Goal: Task Accomplishment & Management: Manage account settings

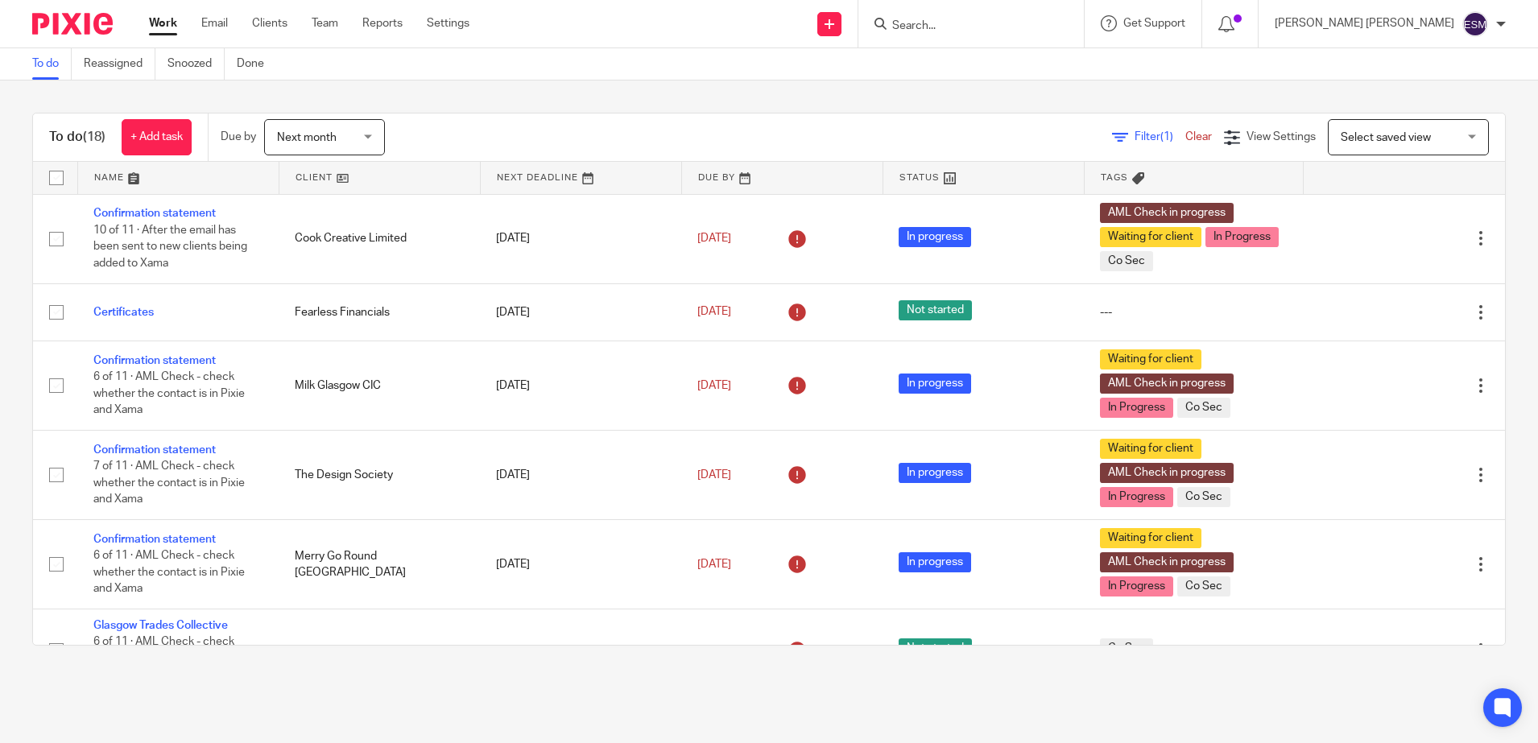
click at [1027, 21] on input "Search" at bounding box center [963, 26] width 145 height 14
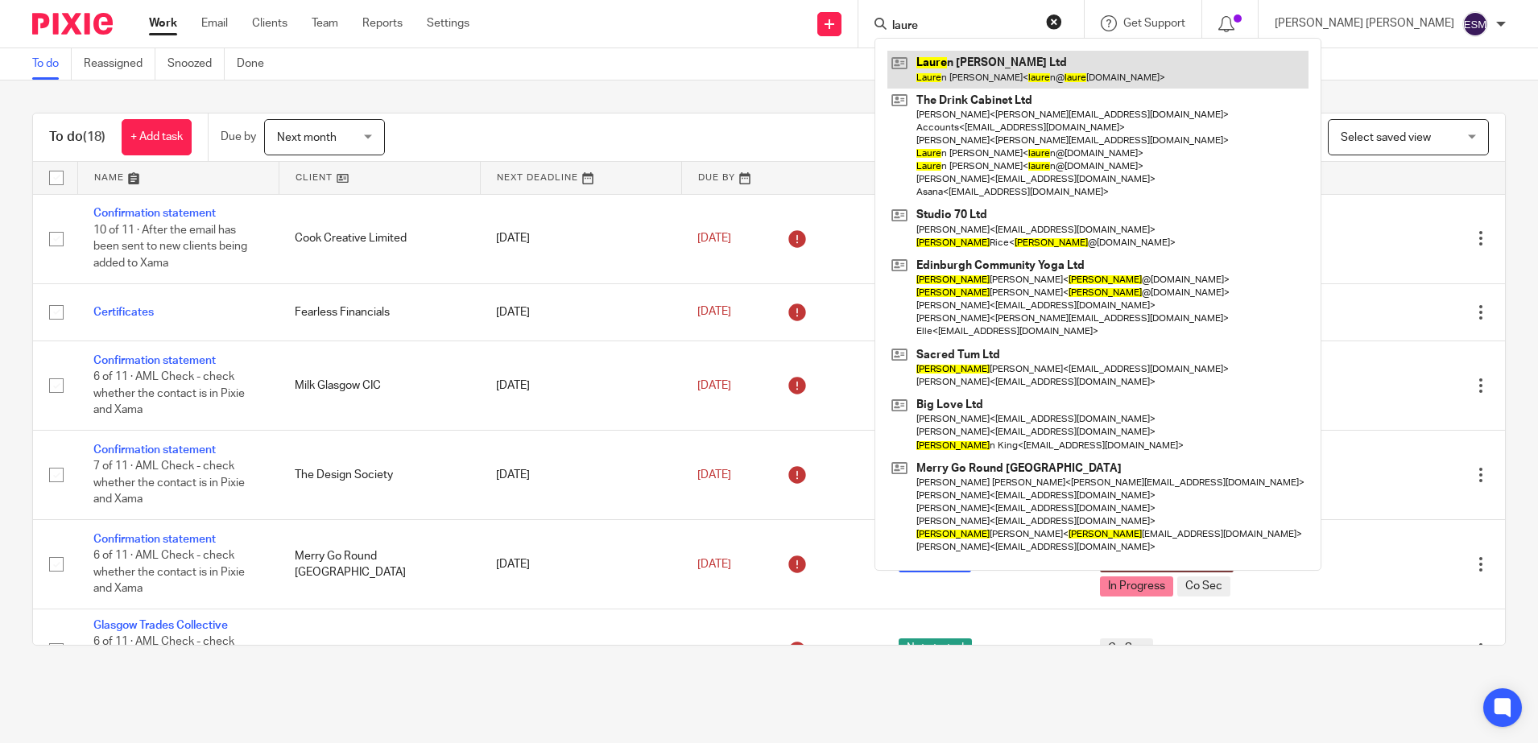
type input "laure"
click at [1037, 67] on link at bounding box center [1098, 69] width 421 height 37
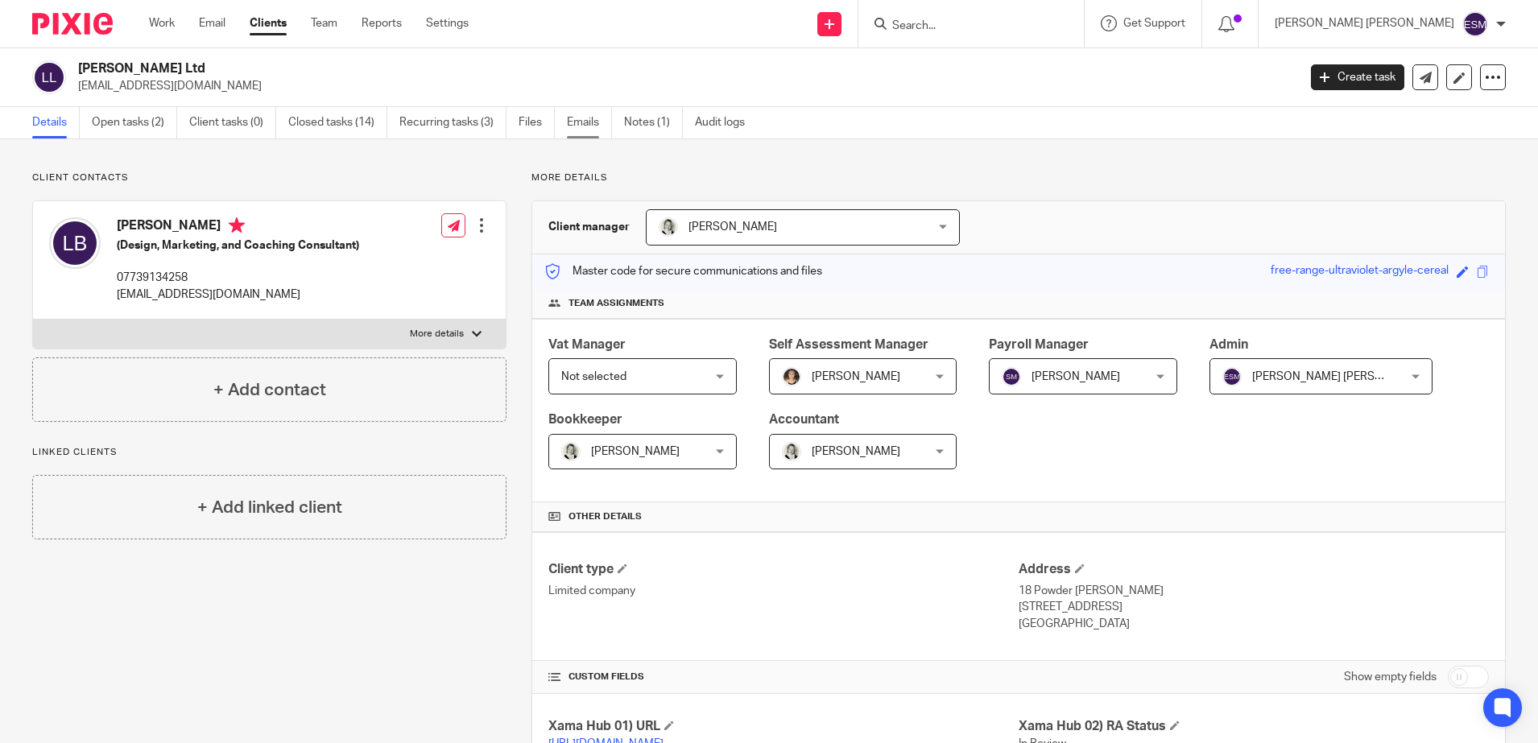
click at [588, 126] on link "Emails" at bounding box center [589, 122] width 45 height 31
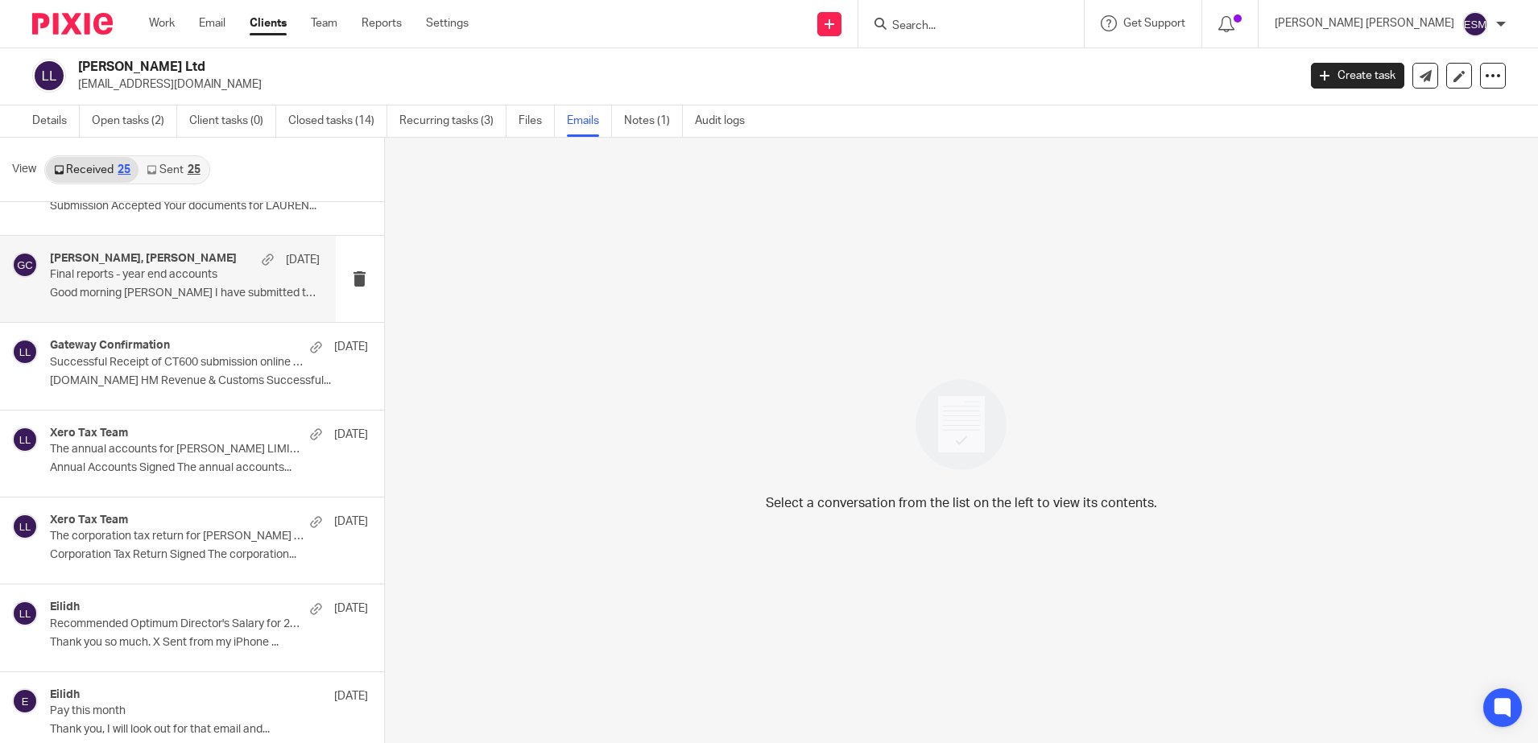
scroll to position [2, 0]
click at [74, 19] on img at bounding box center [72, 24] width 81 height 22
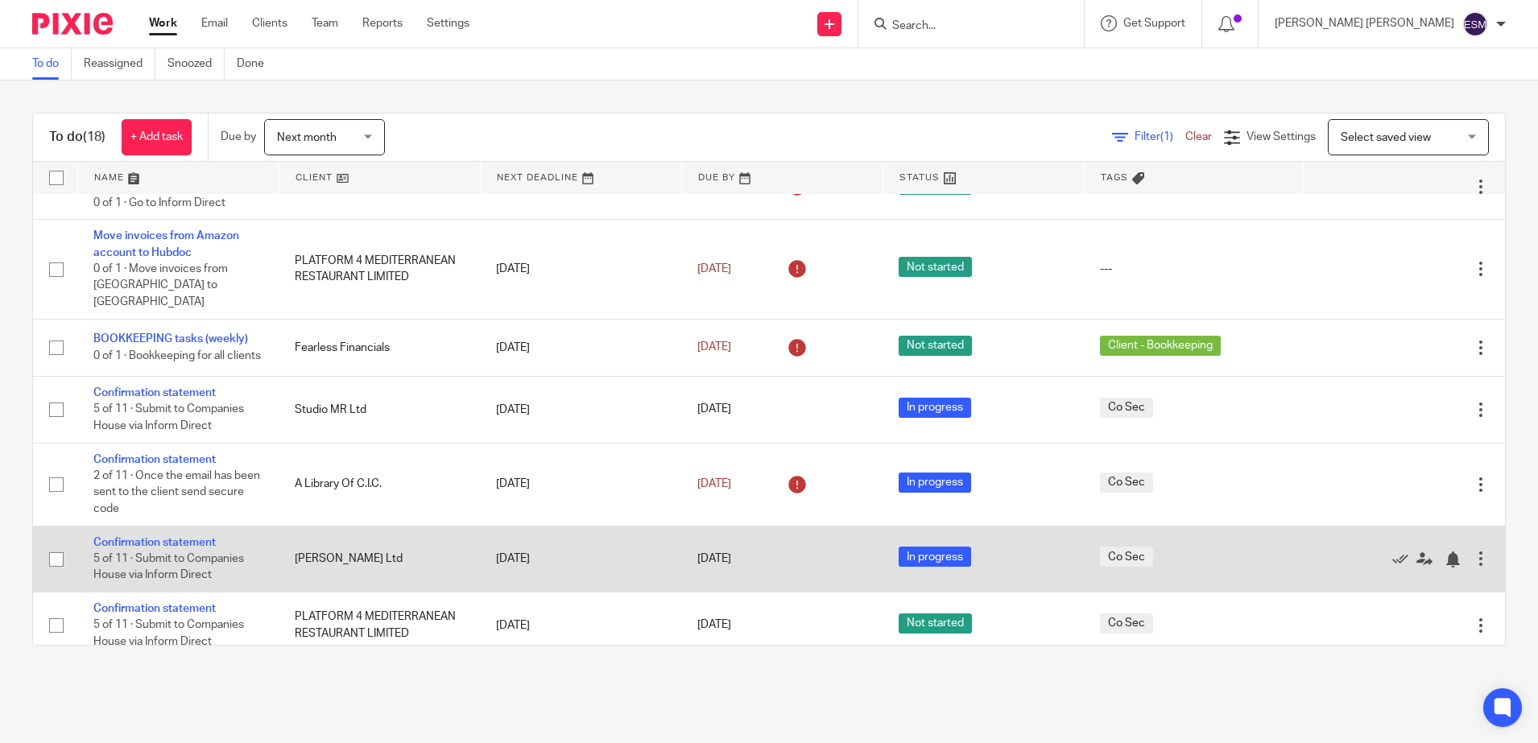
scroll to position [805, 0]
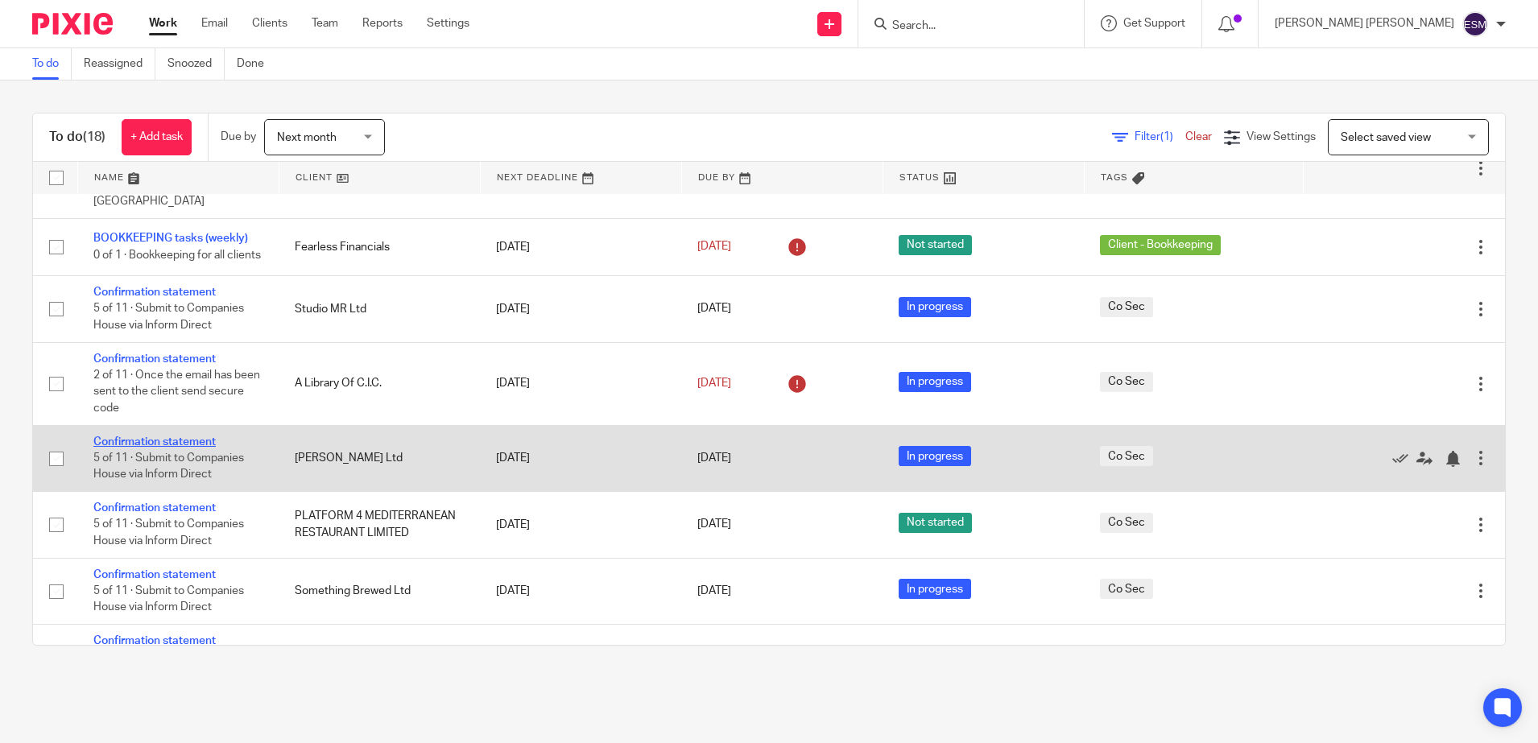
click at [201, 437] on link "Confirmation statement" at bounding box center [154, 442] width 122 height 11
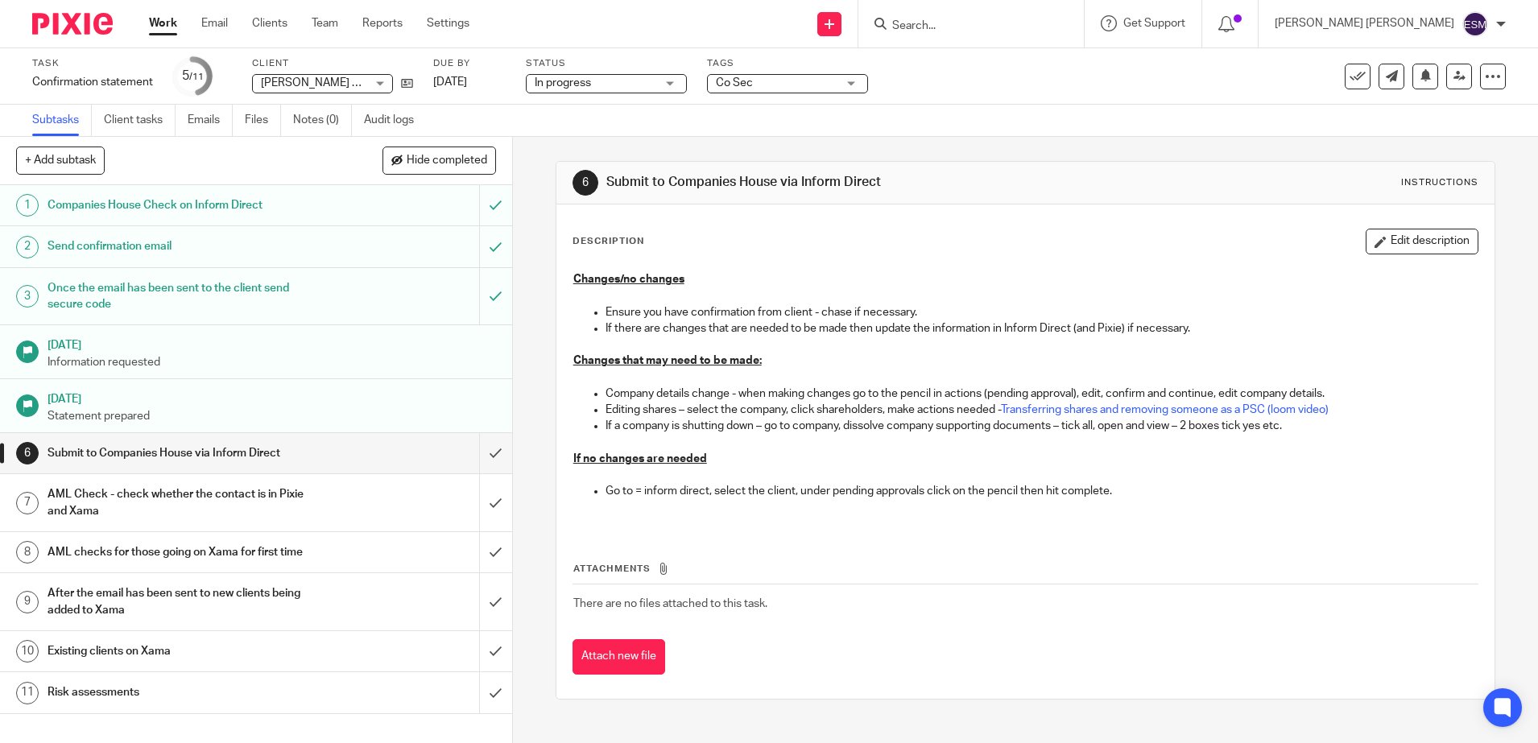
click at [672, 81] on div "In progress In progress" at bounding box center [606, 83] width 161 height 19
click at [604, 132] on li "In progress" at bounding box center [606, 142] width 159 height 33
click at [483, 446] on input "submit" at bounding box center [256, 453] width 512 height 40
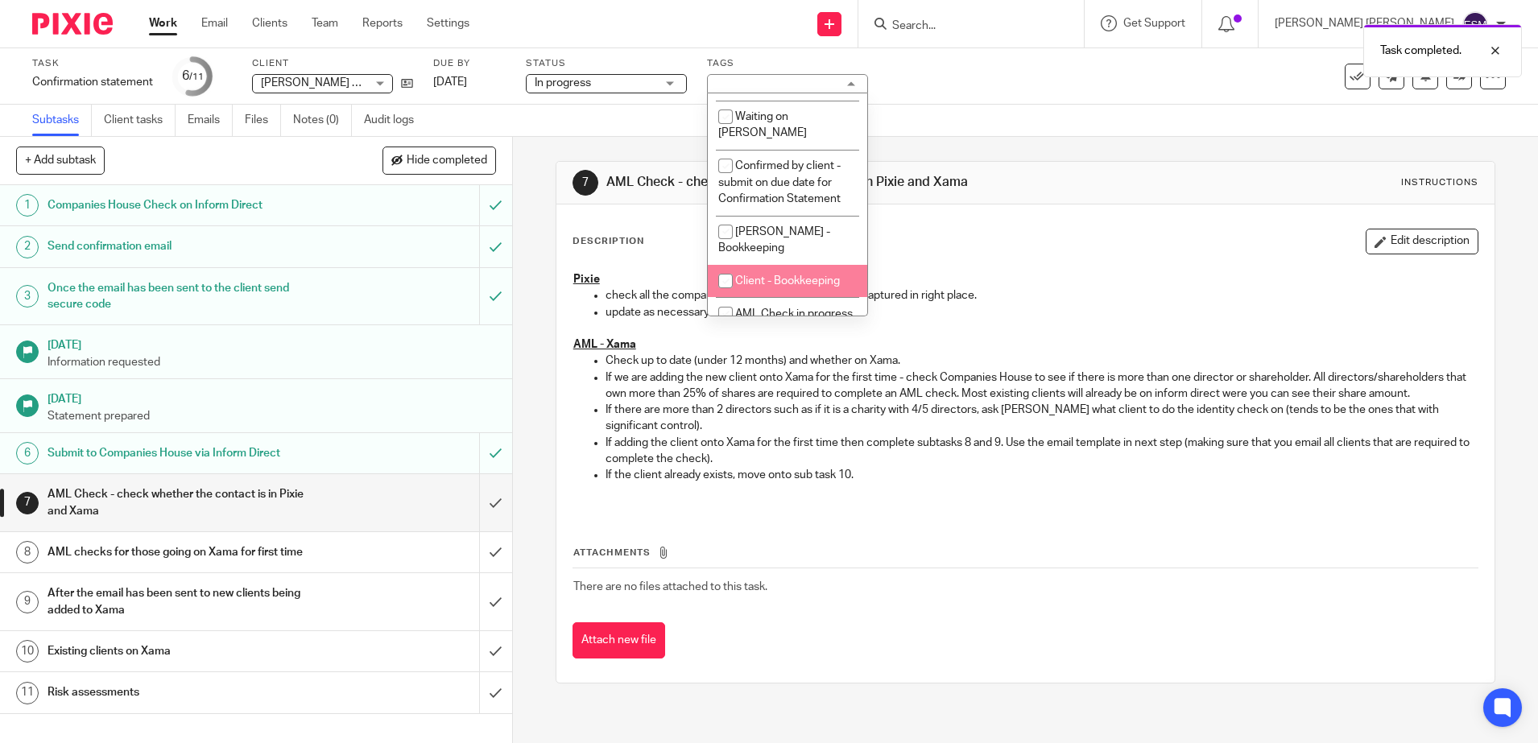
scroll to position [464, 0]
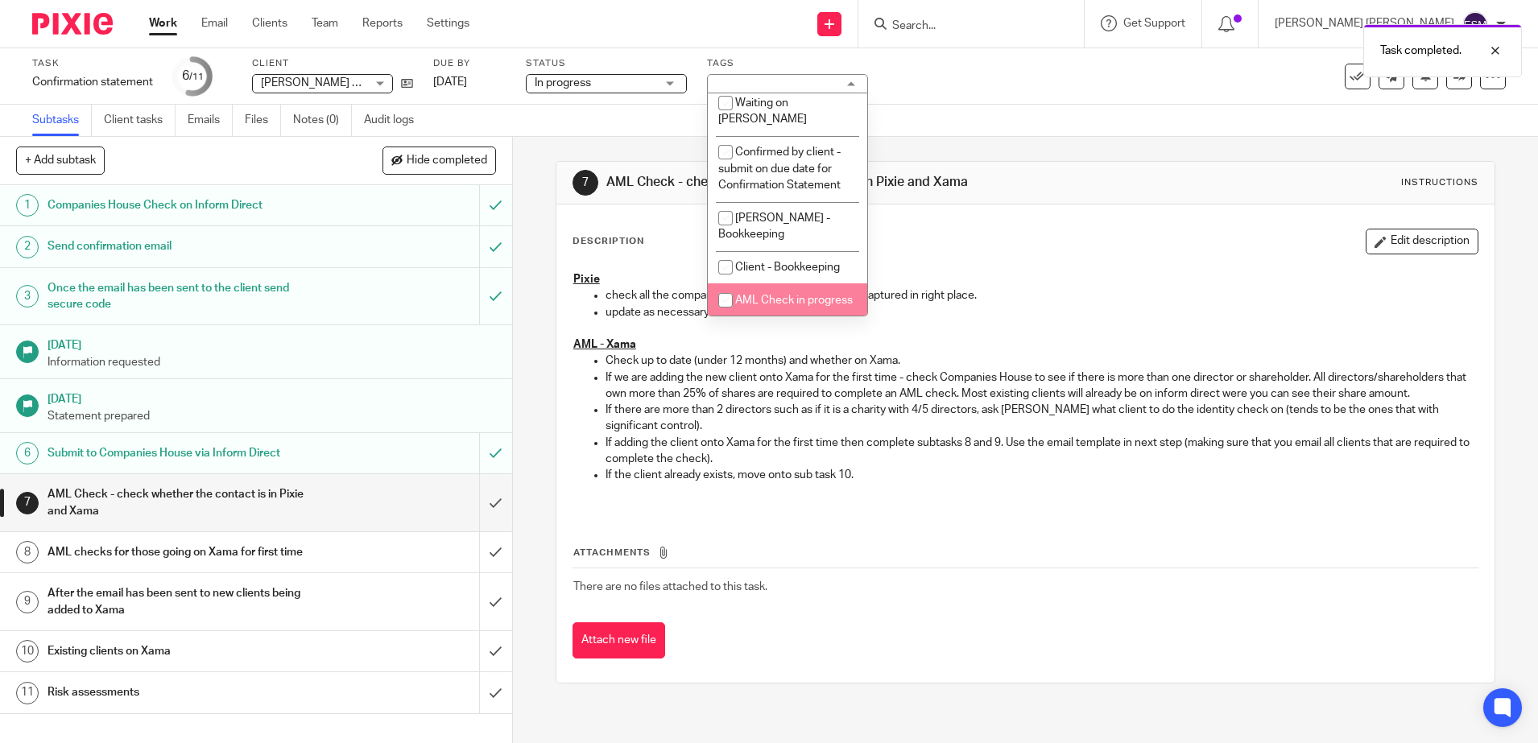
click at [732, 285] on input "checkbox" at bounding box center [725, 300] width 31 height 31
checkbox input "true"
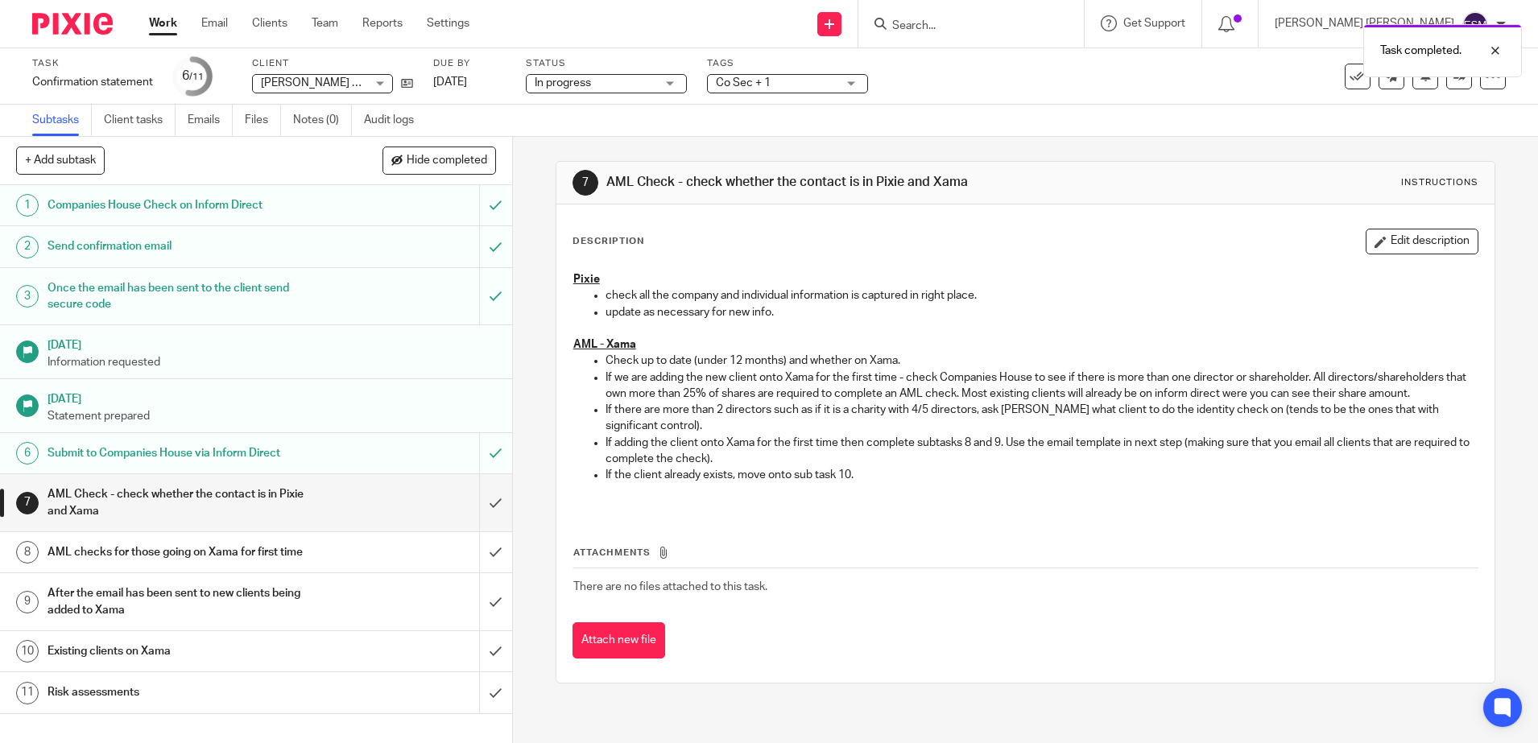
click at [62, 14] on img at bounding box center [72, 24] width 81 height 22
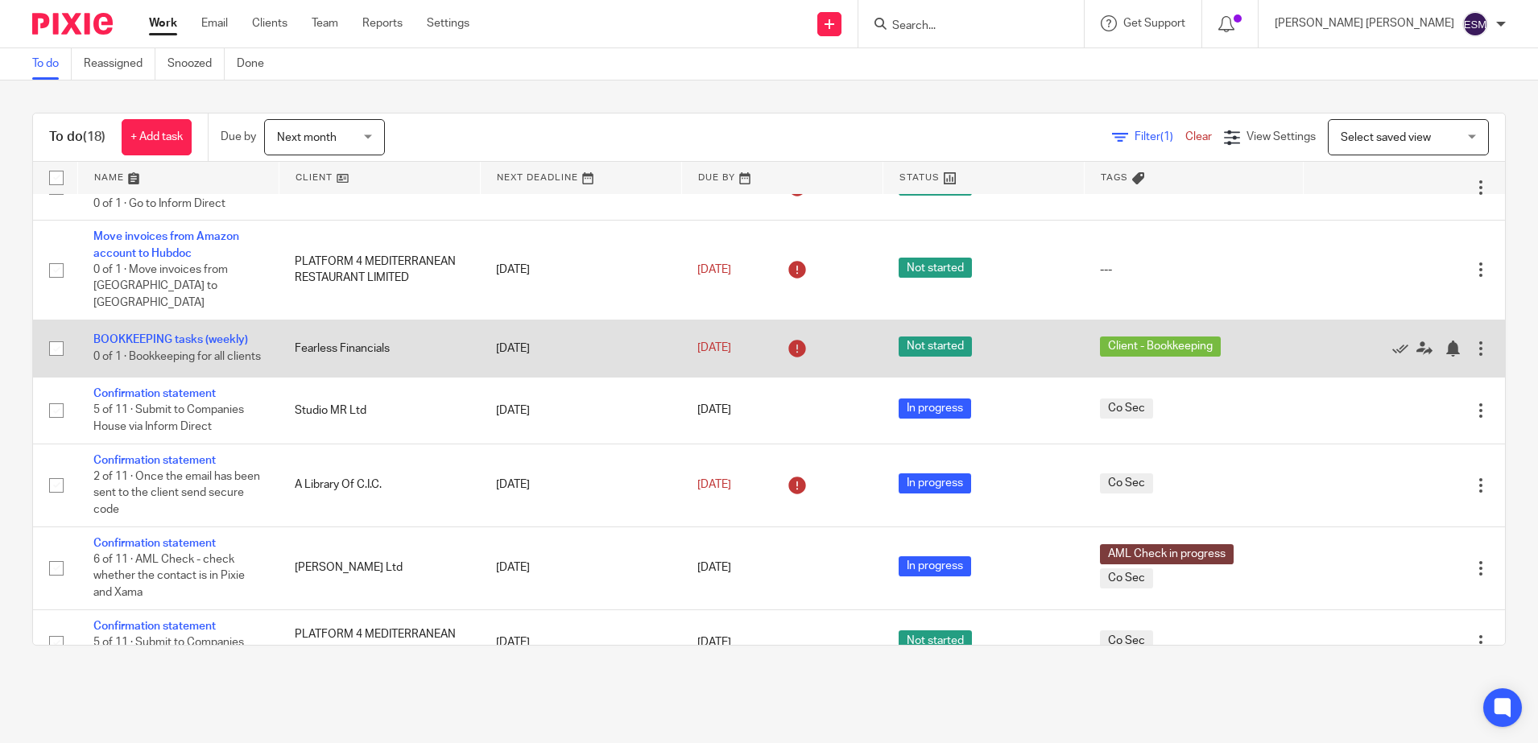
scroll to position [705, 0]
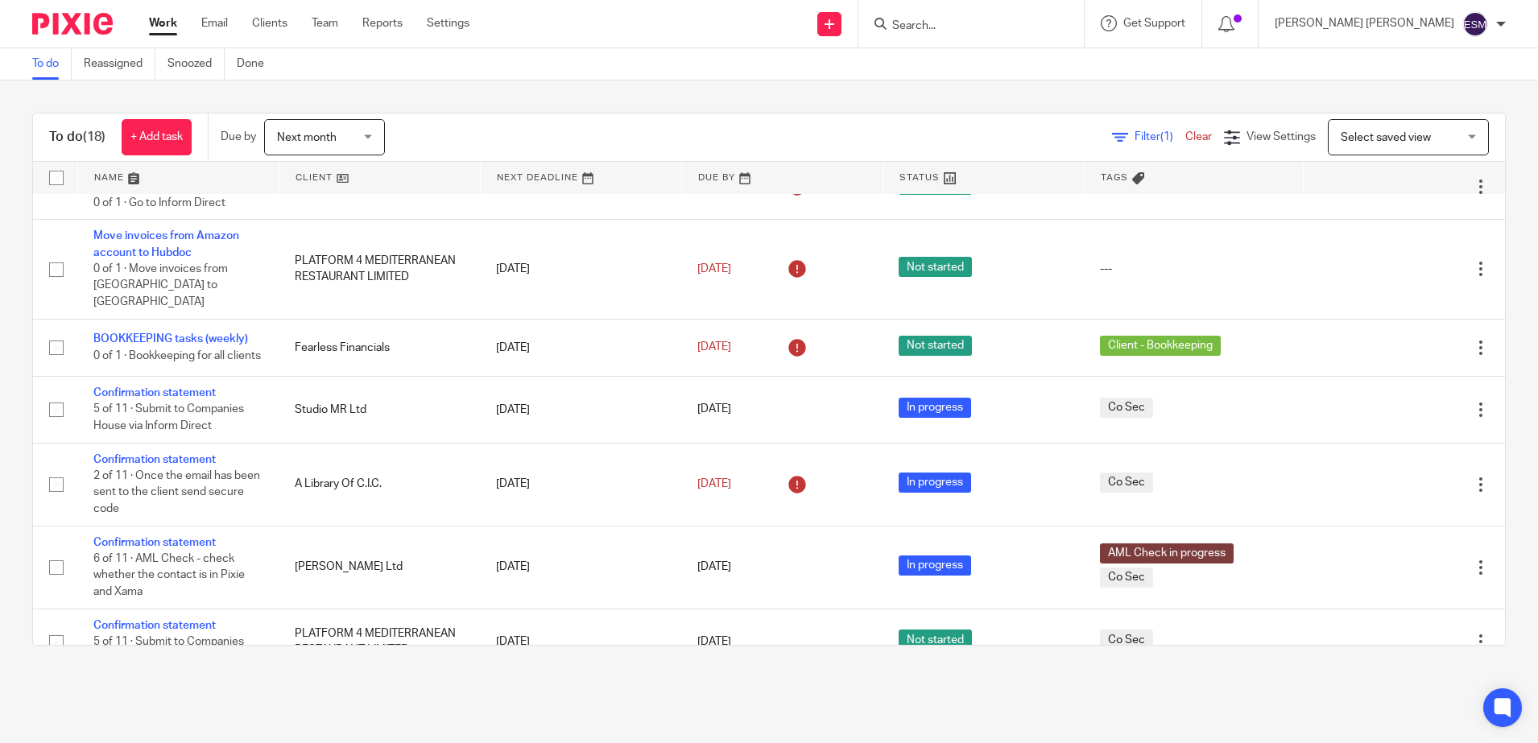
click at [381, 137] on div "Next month Next month" at bounding box center [324, 137] width 121 height 36
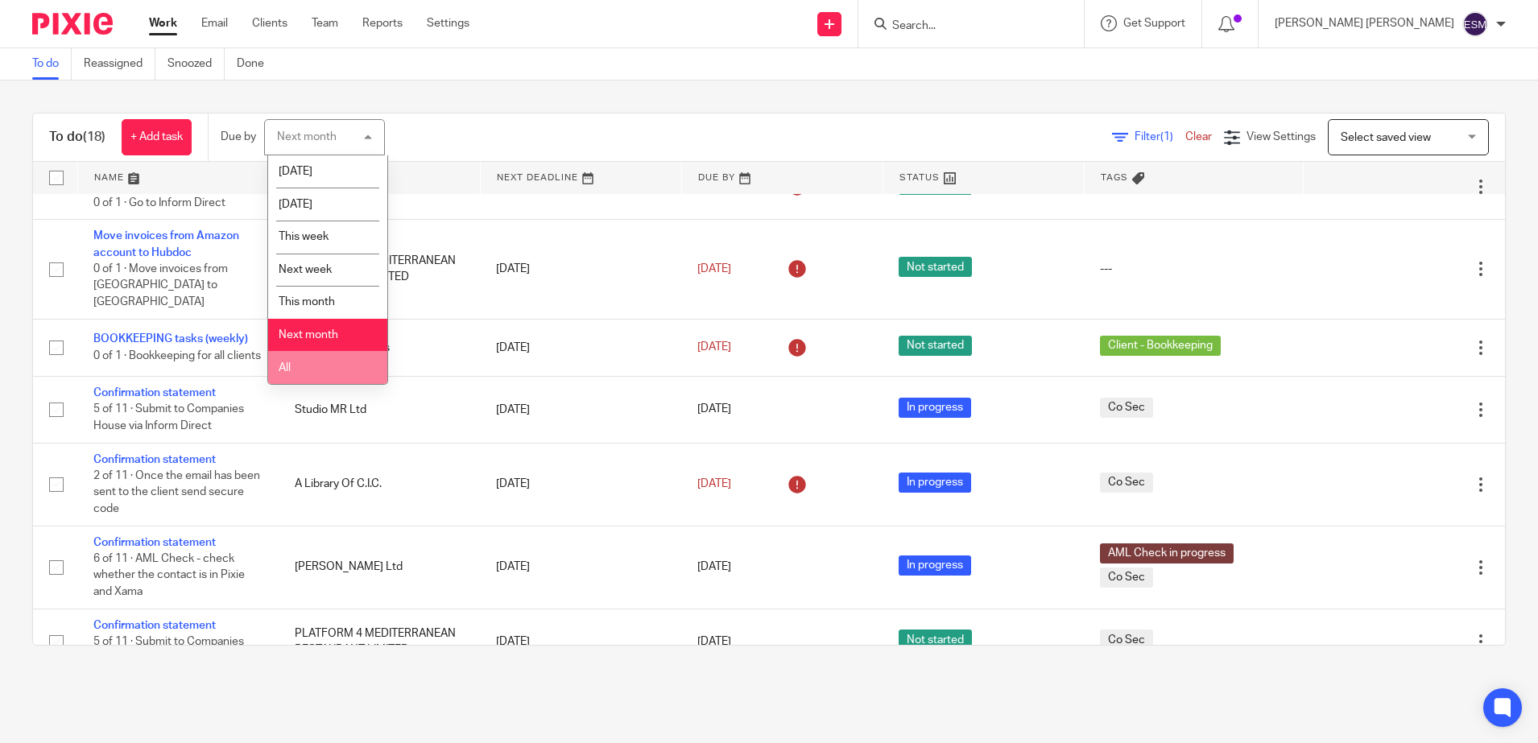
click at [300, 362] on li "All" at bounding box center [327, 367] width 119 height 33
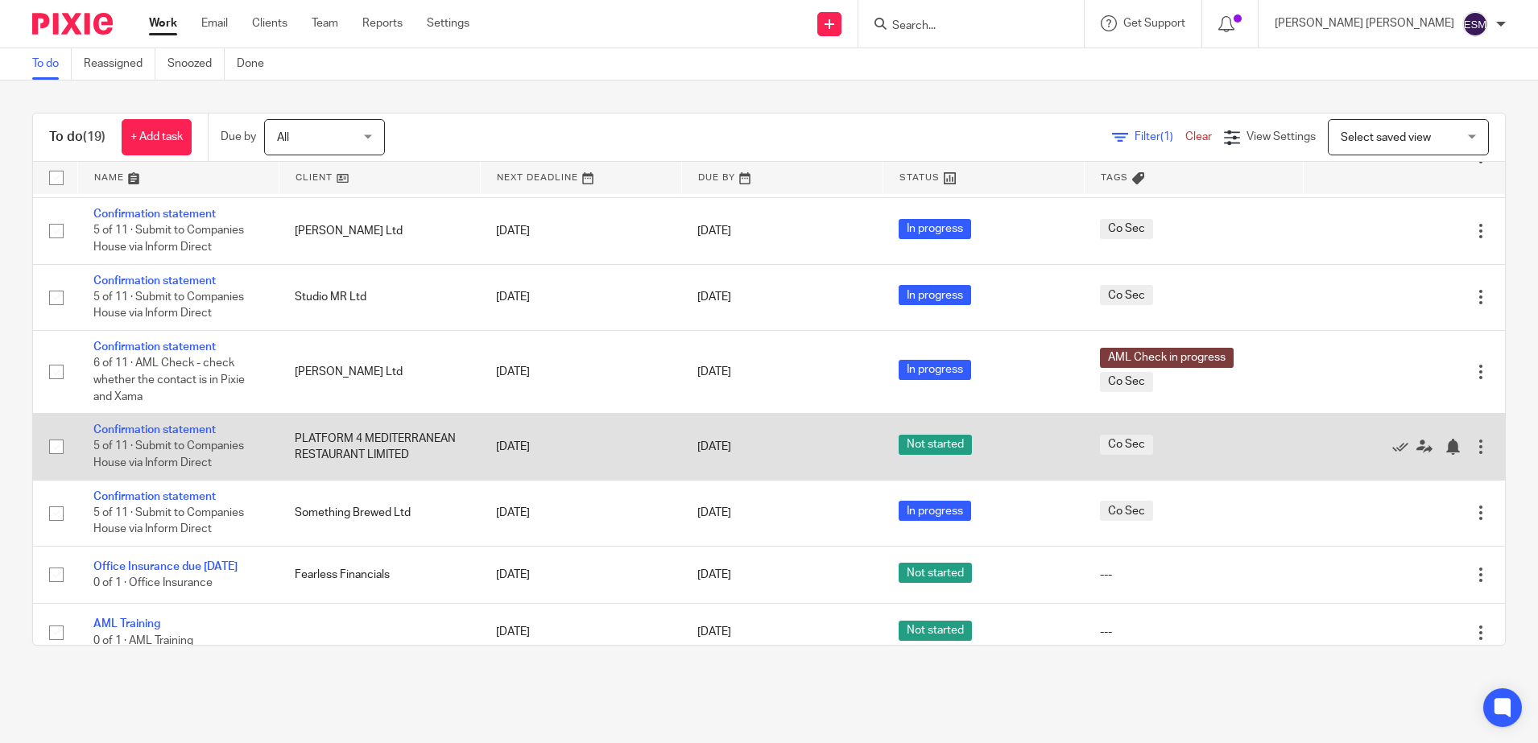
scroll to position [975, 0]
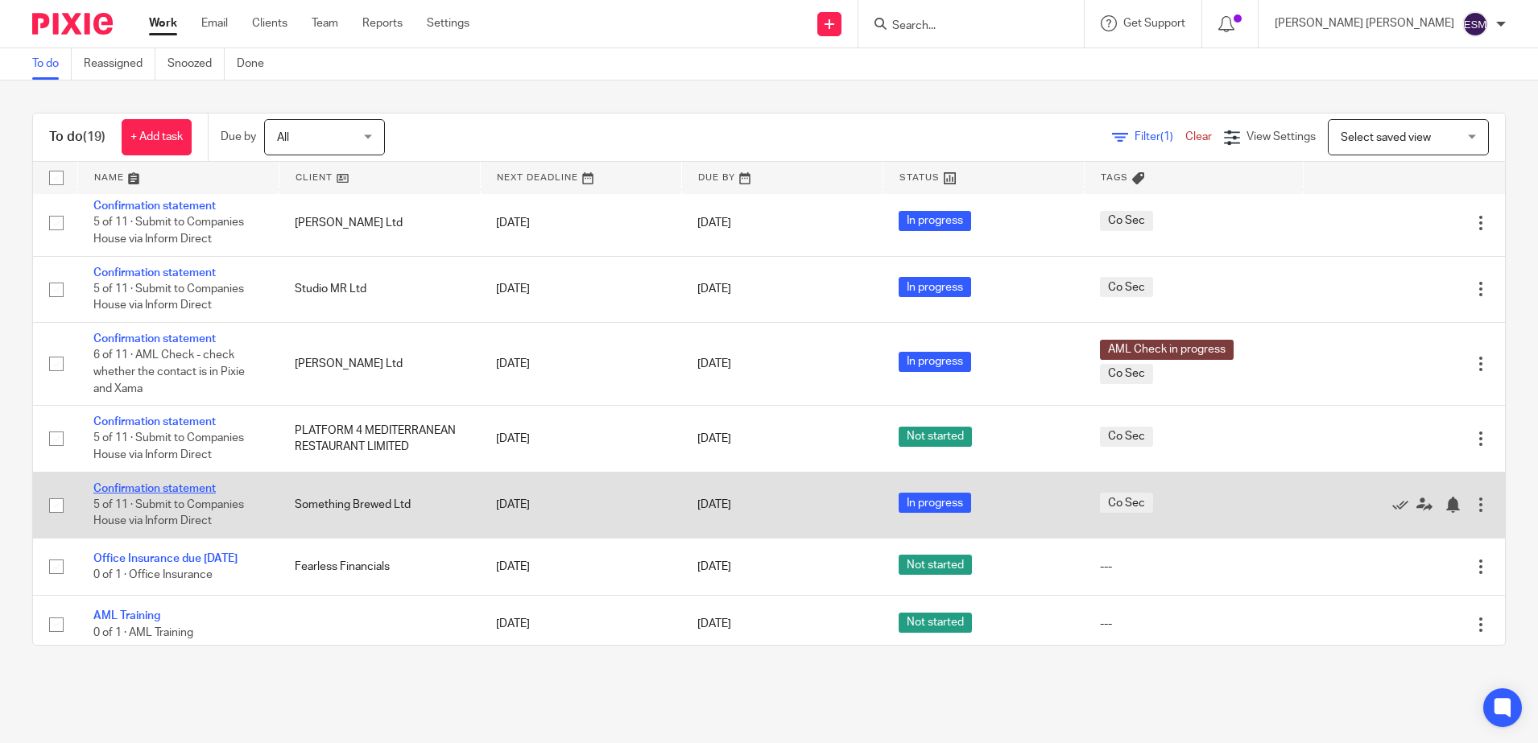
click at [181, 484] on link "Confirmation statement" at bounding box center [154, 488] width 122 height 11
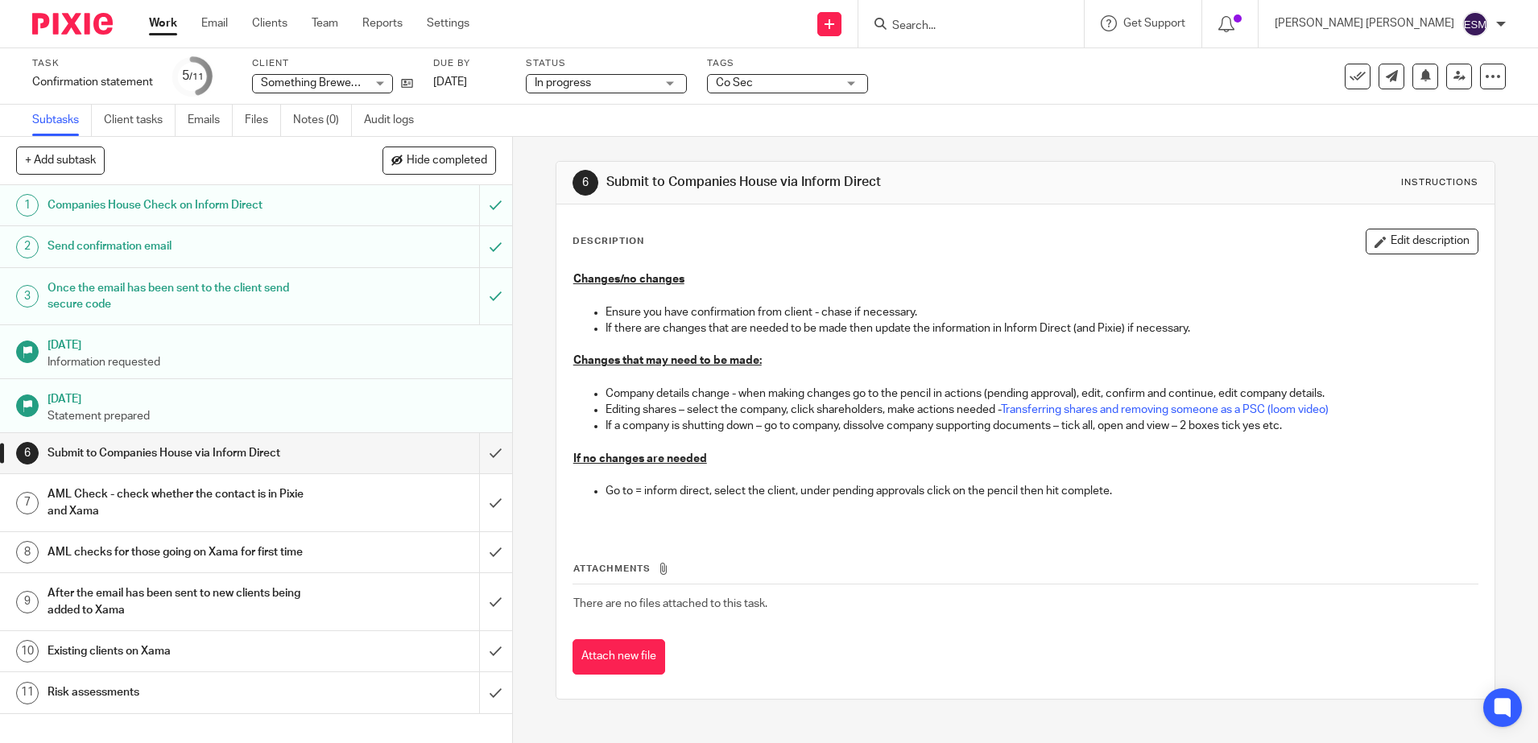
click at [852, 83] on div "Co Sec" at bounding box center [787, 83] width 161 height 19
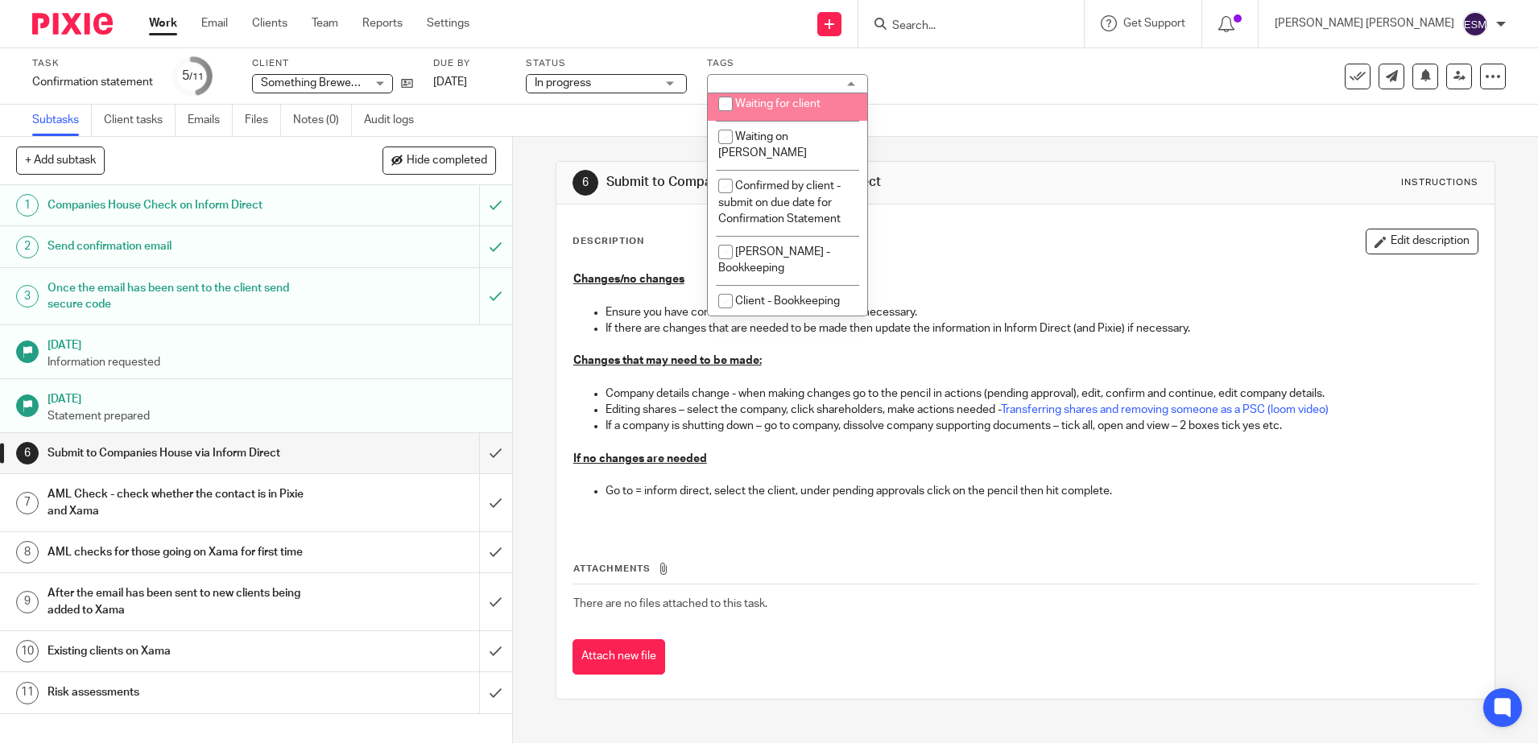
scroll to position [464, 0]
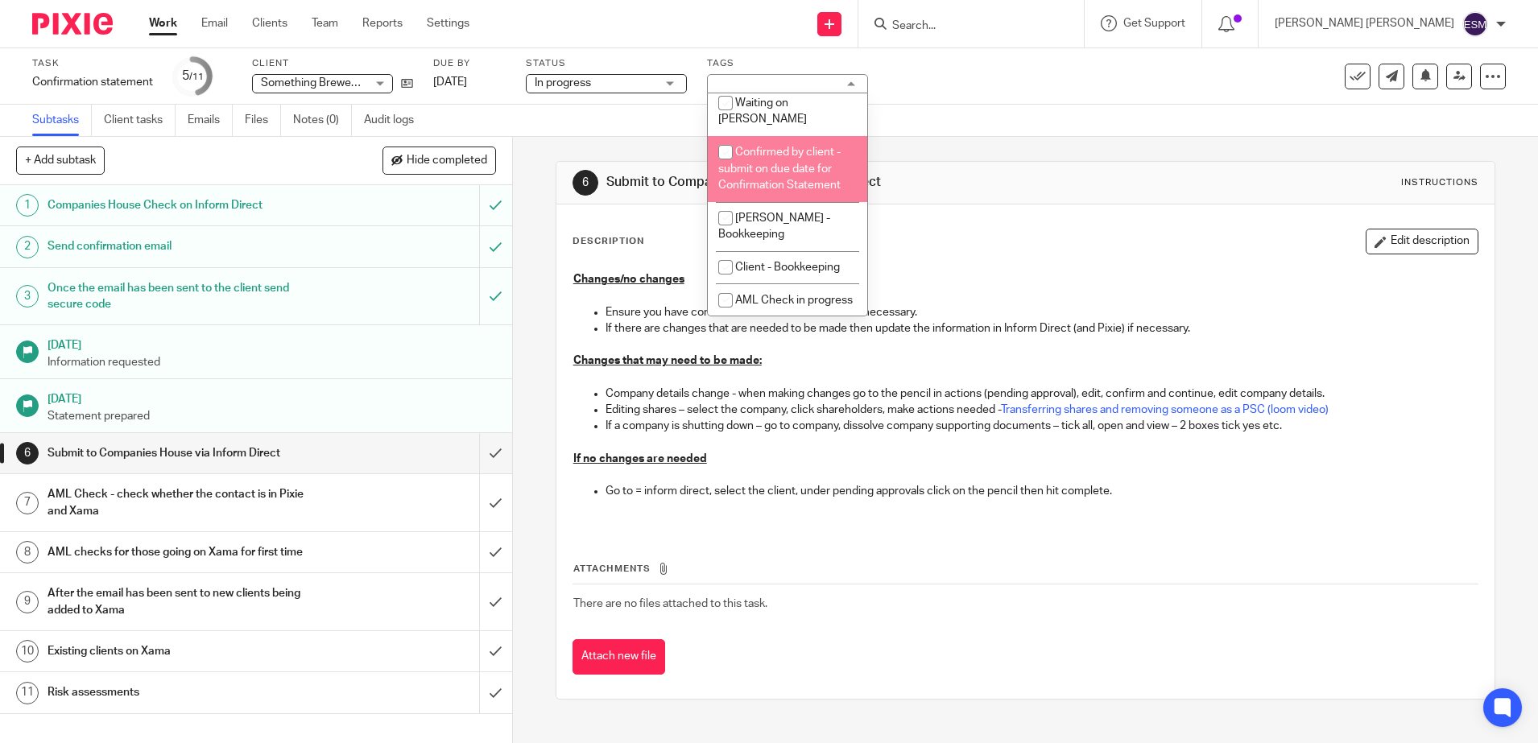
click at [773, 157] on span "Confirmed by client - submit on due date for Confirmation Statement" at bounding box center [779, 169] width 122 height 44
checkbox input "true"
click at [76, 28] on img at bounding box center [72, 24] width 81 height 22
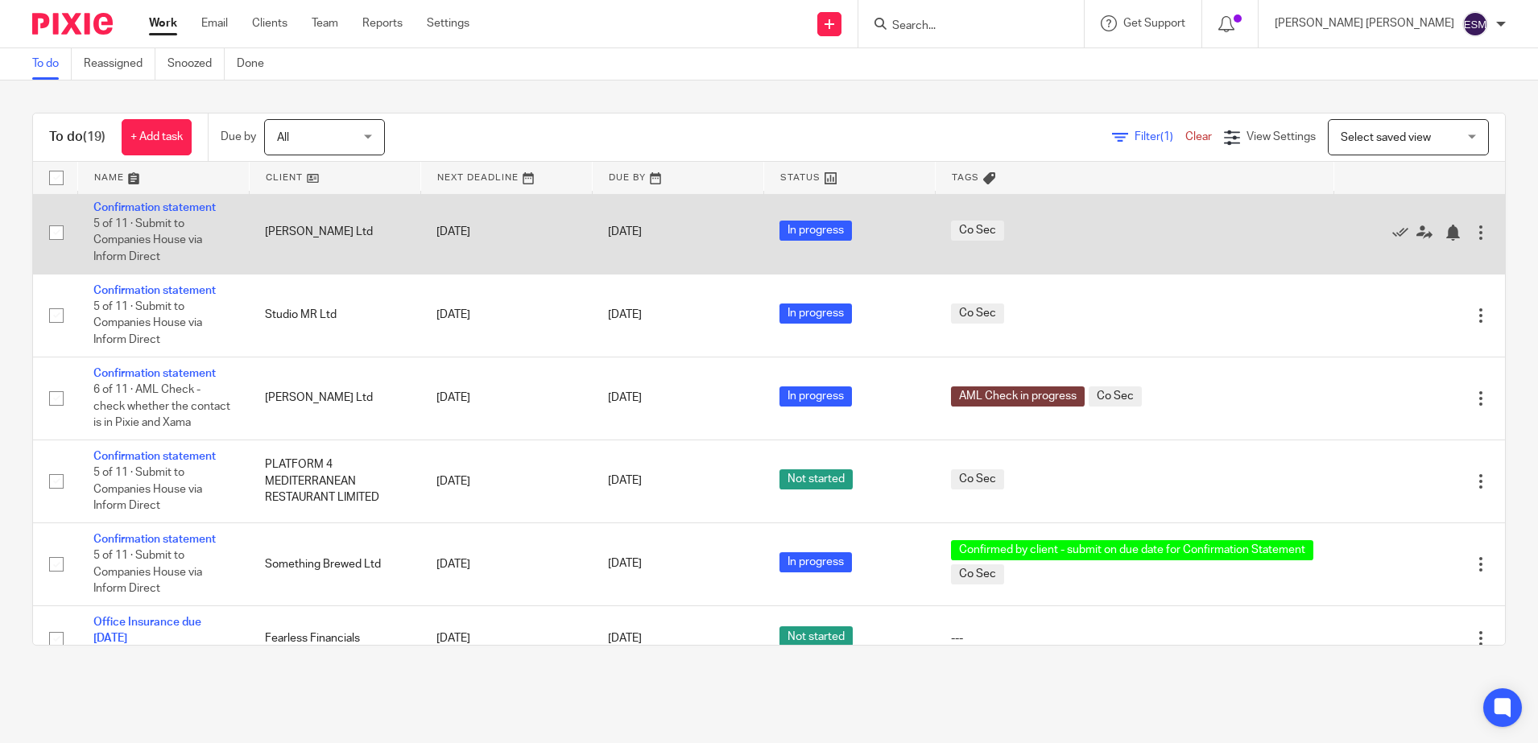
scroll to position [1007, 0]
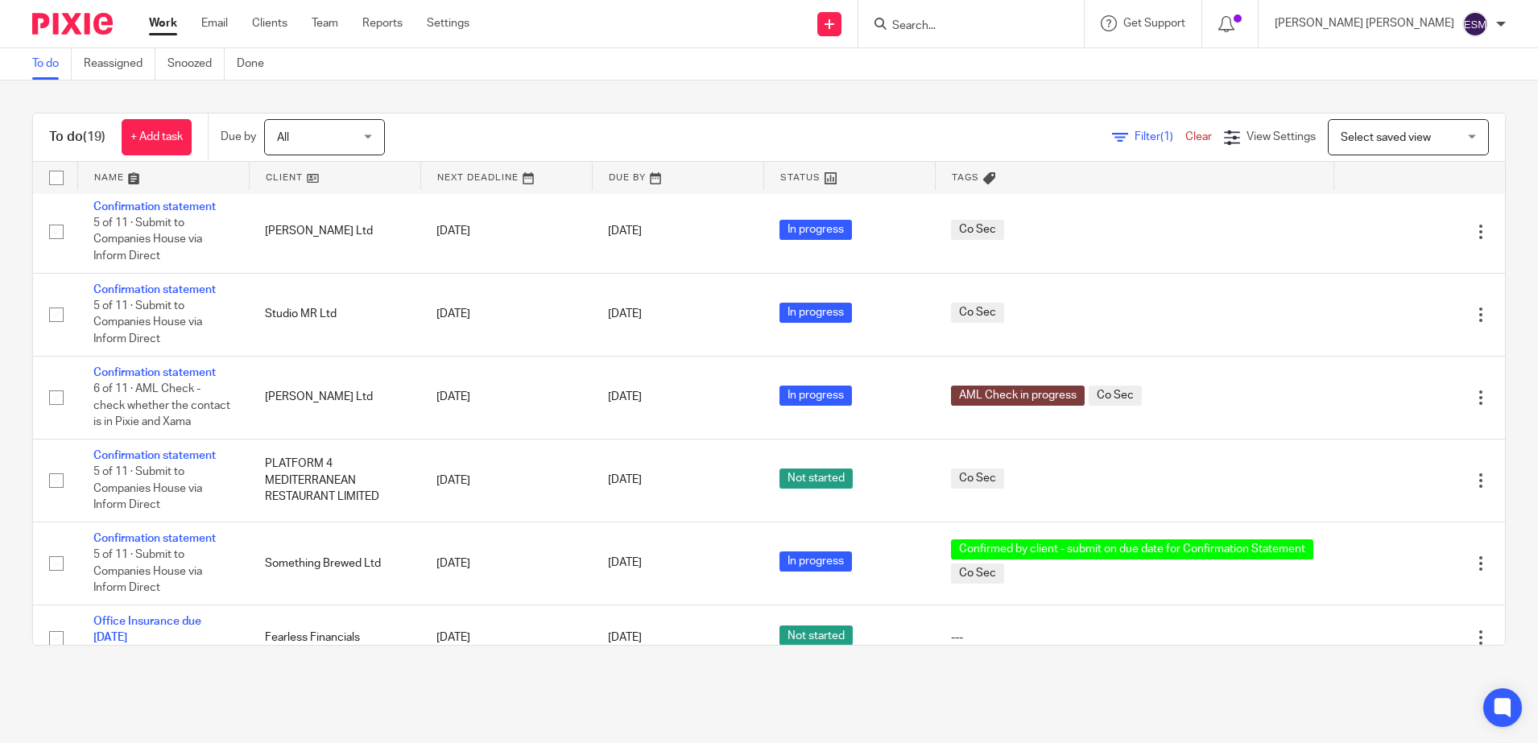
click at [188, 129] on link "Confirmation statement" at bounding box center [154, 123] width 122 height 11
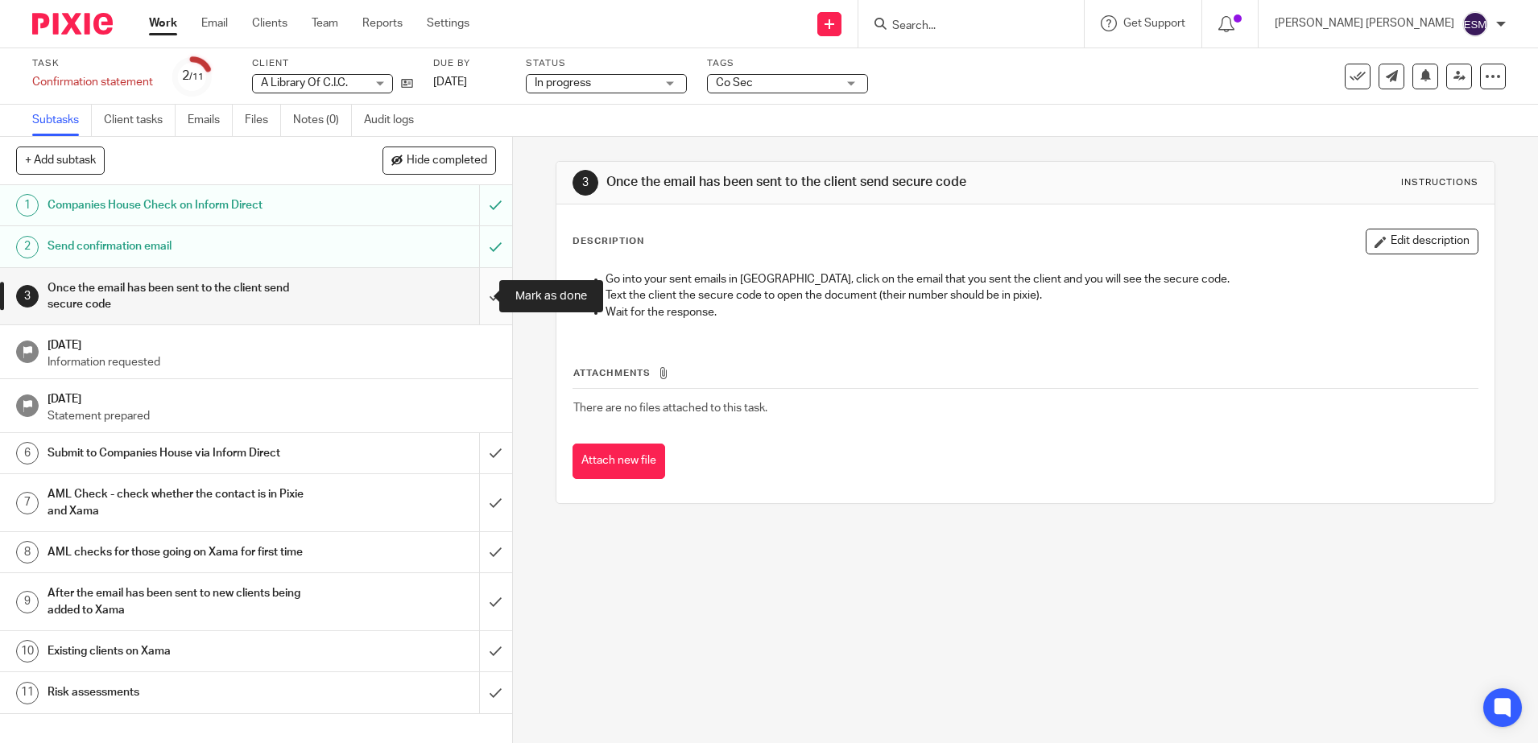
click at [481, 291] on input "submit" at bounding box center [256, 296] width 512 height 57
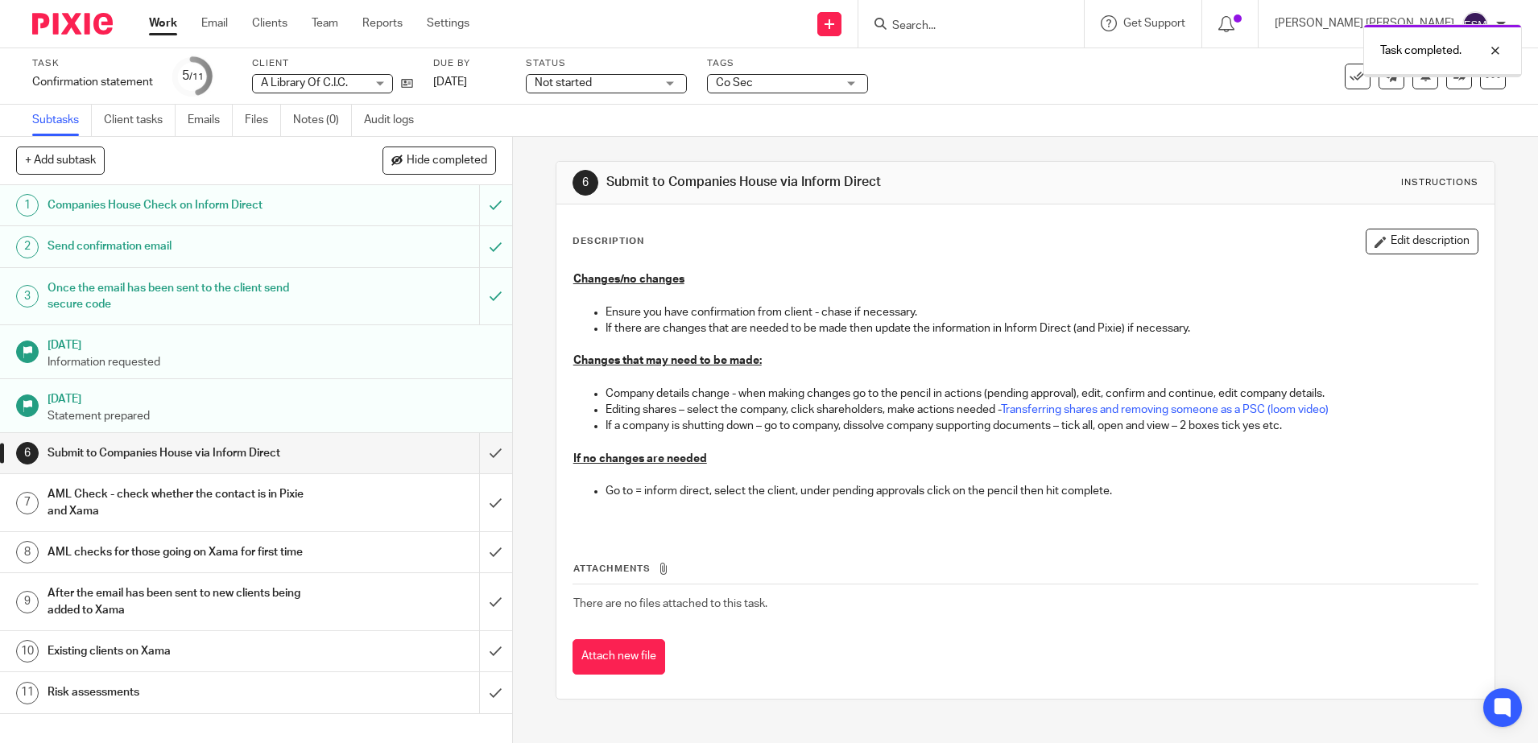
click at [222, 120] on link "Emails" at bounding box center [210, 120] width 45 height 31
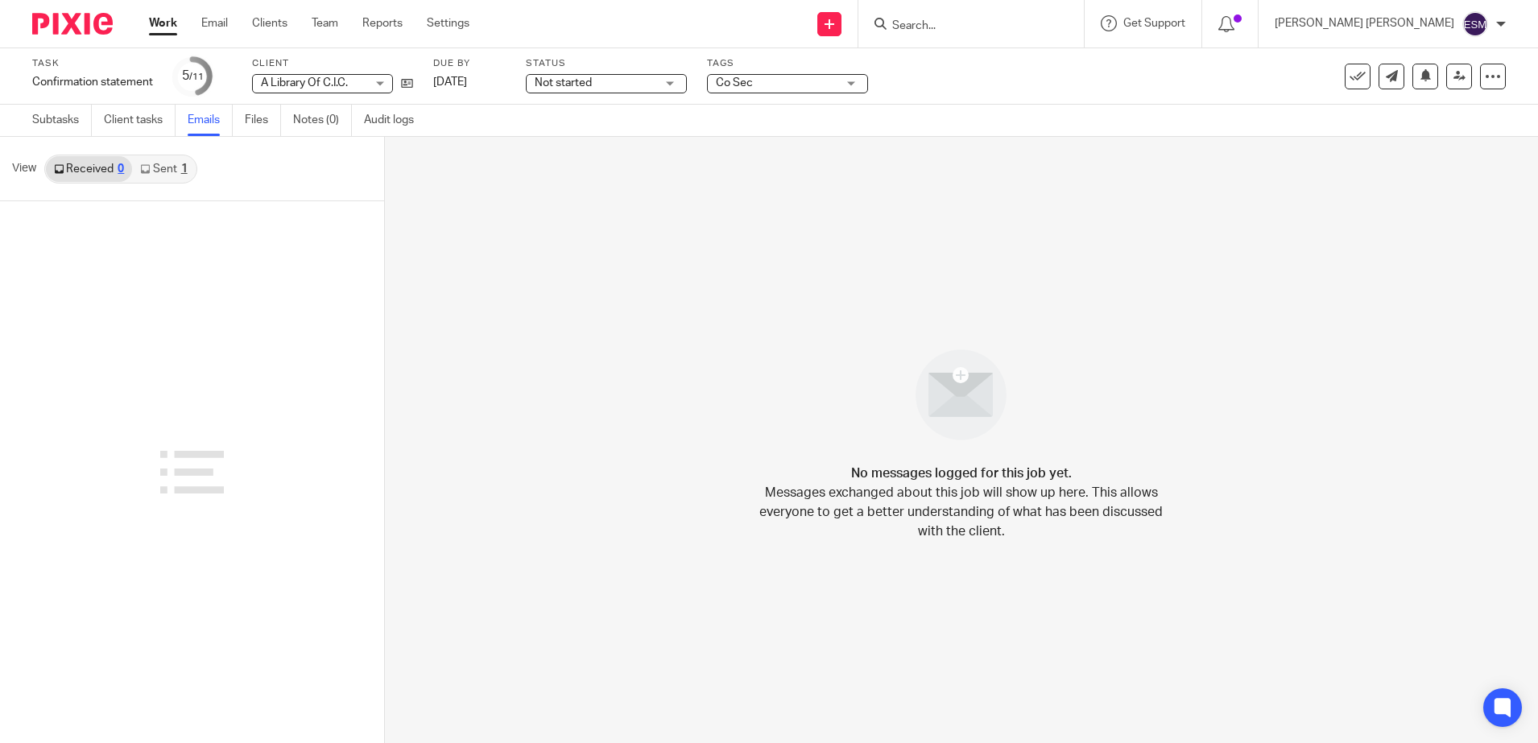
click at [100, 28] on img at bounding box center [72, 24] width 81 height 22
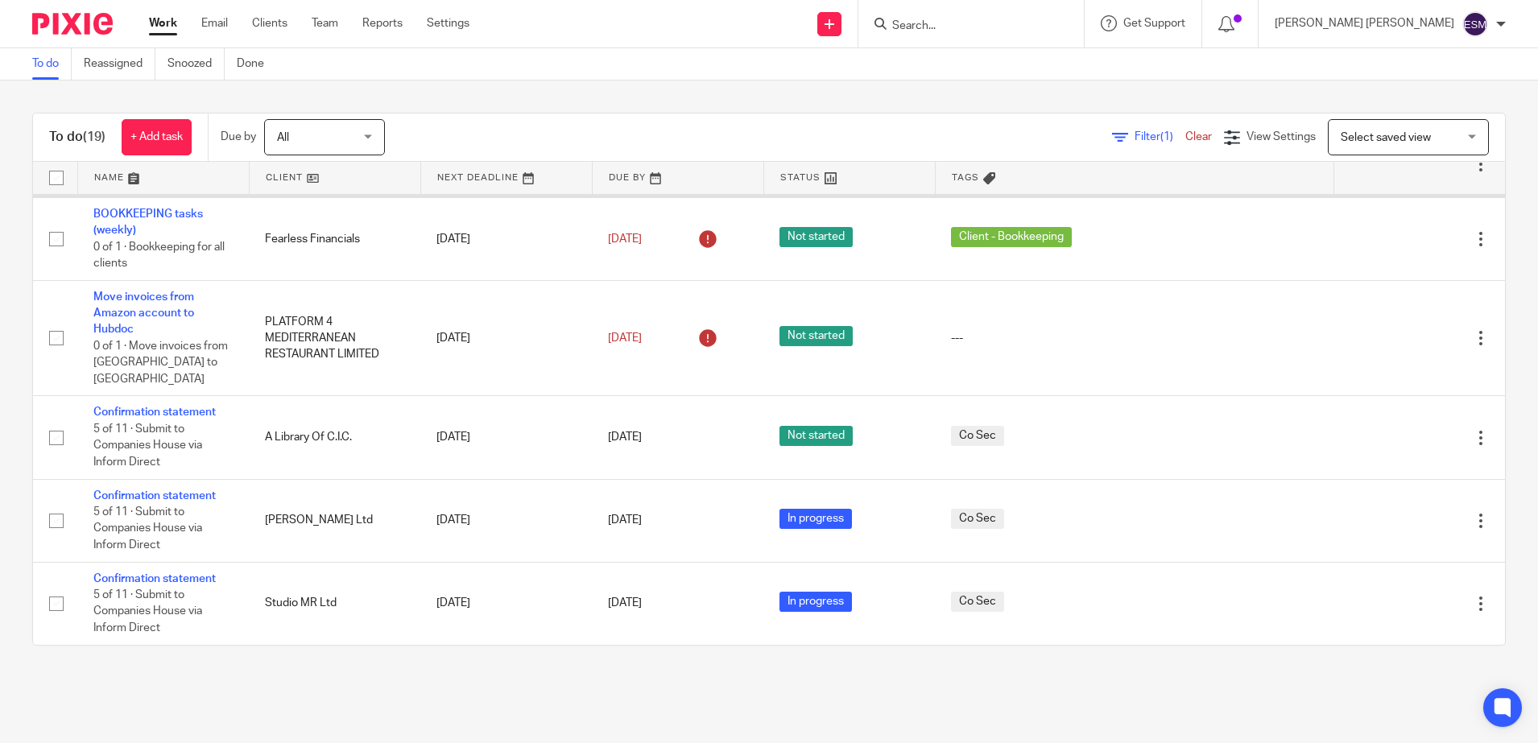
scroll to position [820, 0]
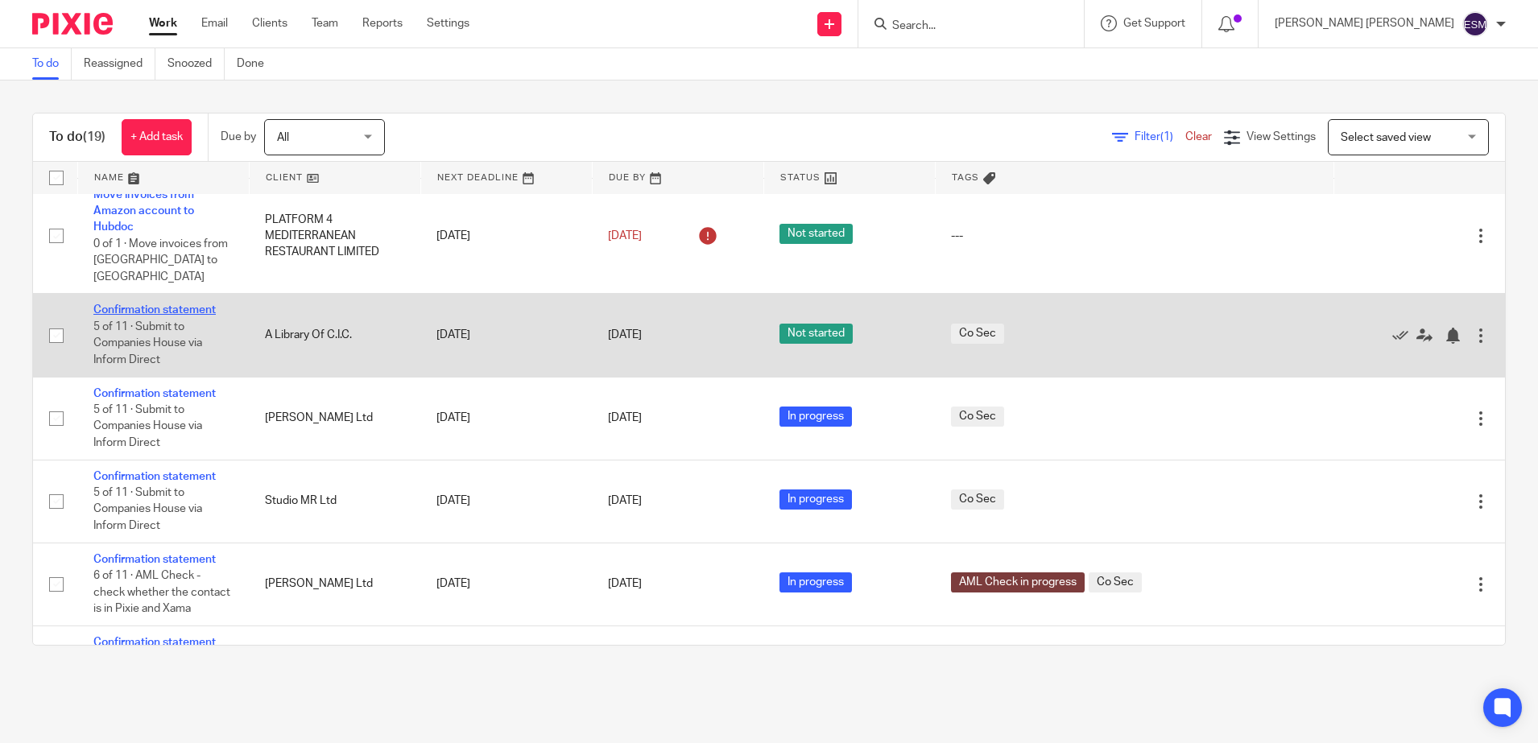
click at [189, 316] on link "Confirmation statement" at bounding box center [154, 309] width 122 height 11
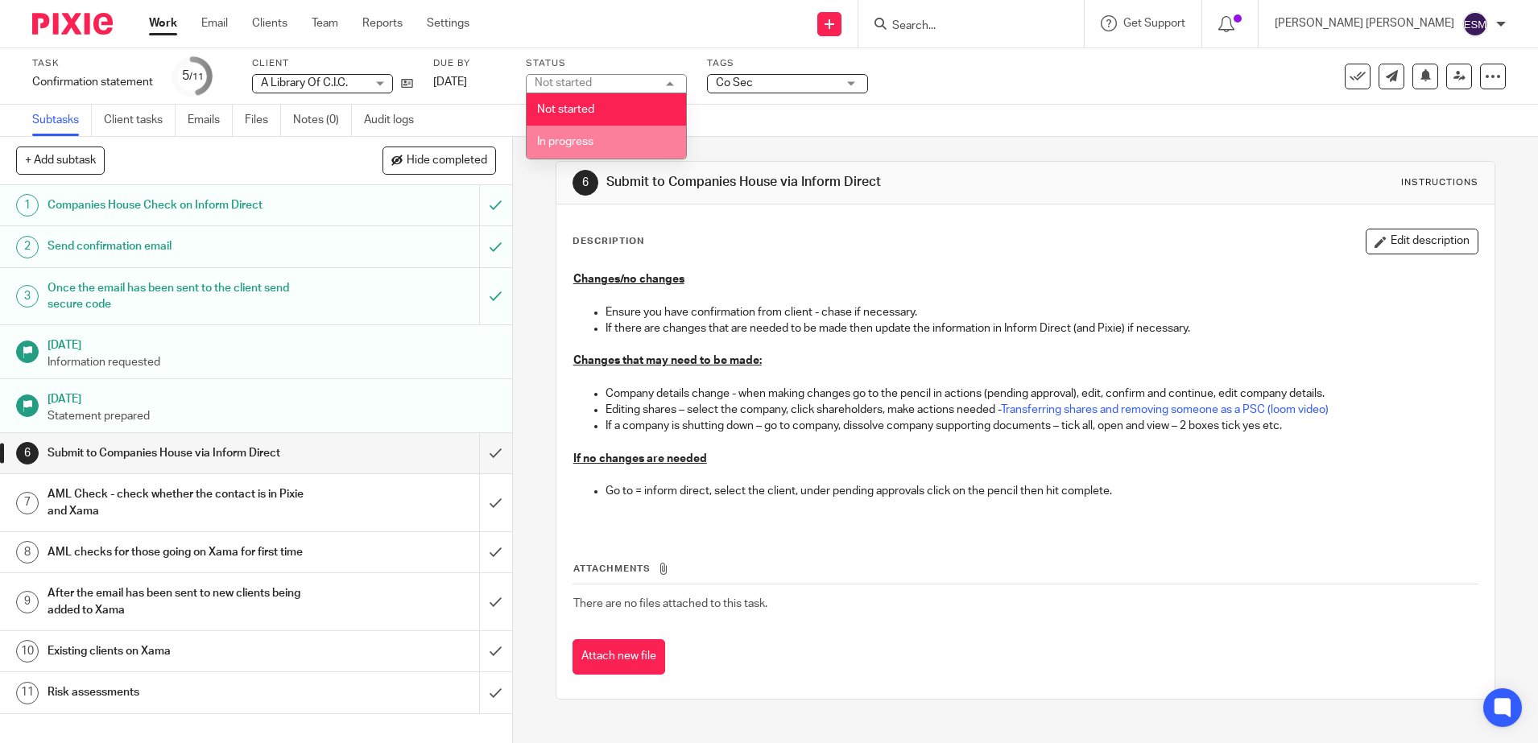
click at [623, 138] on li "In progress" at bounding box center [606, 142] width 159 height 33
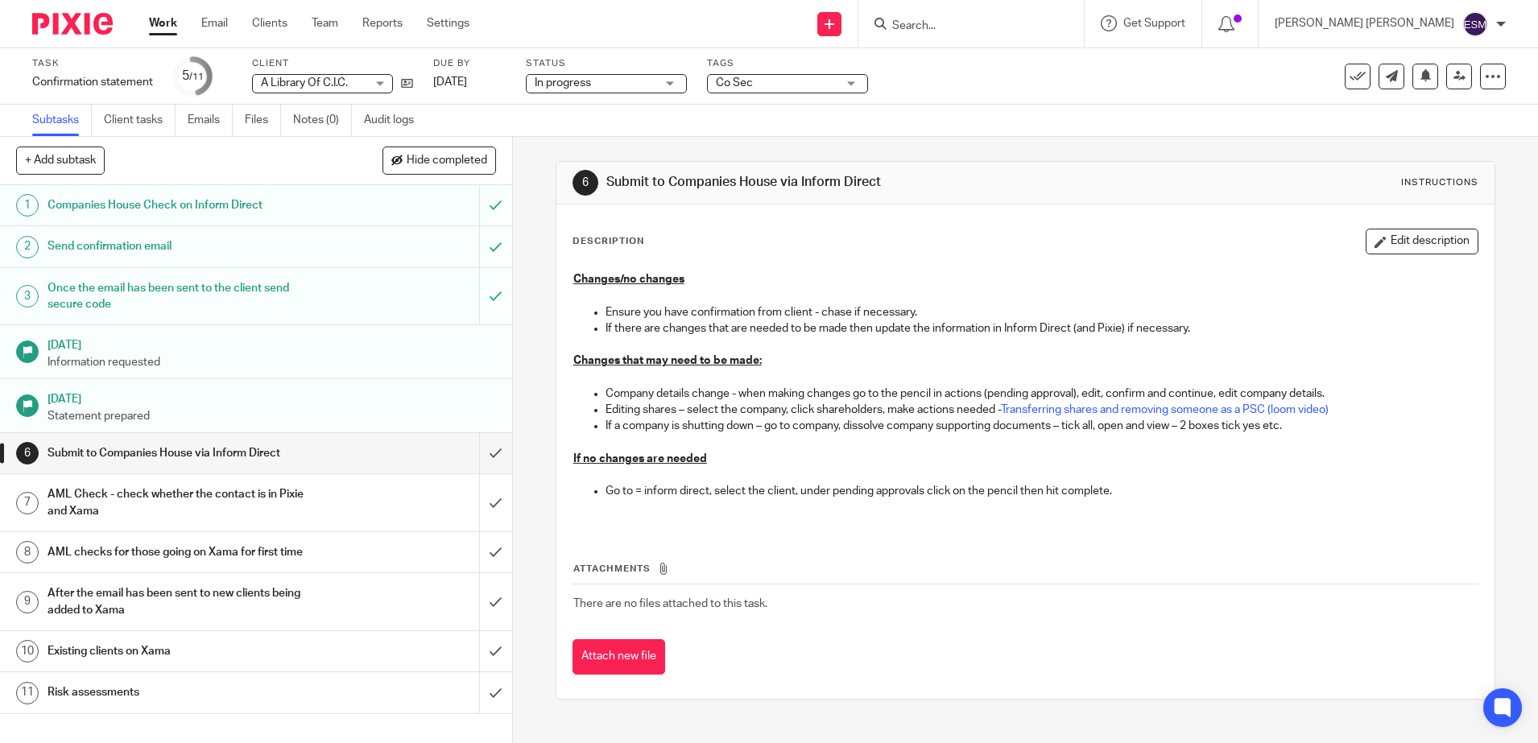
click at [76, 28] on img at bounding box center [72, 24] width 81 height 22
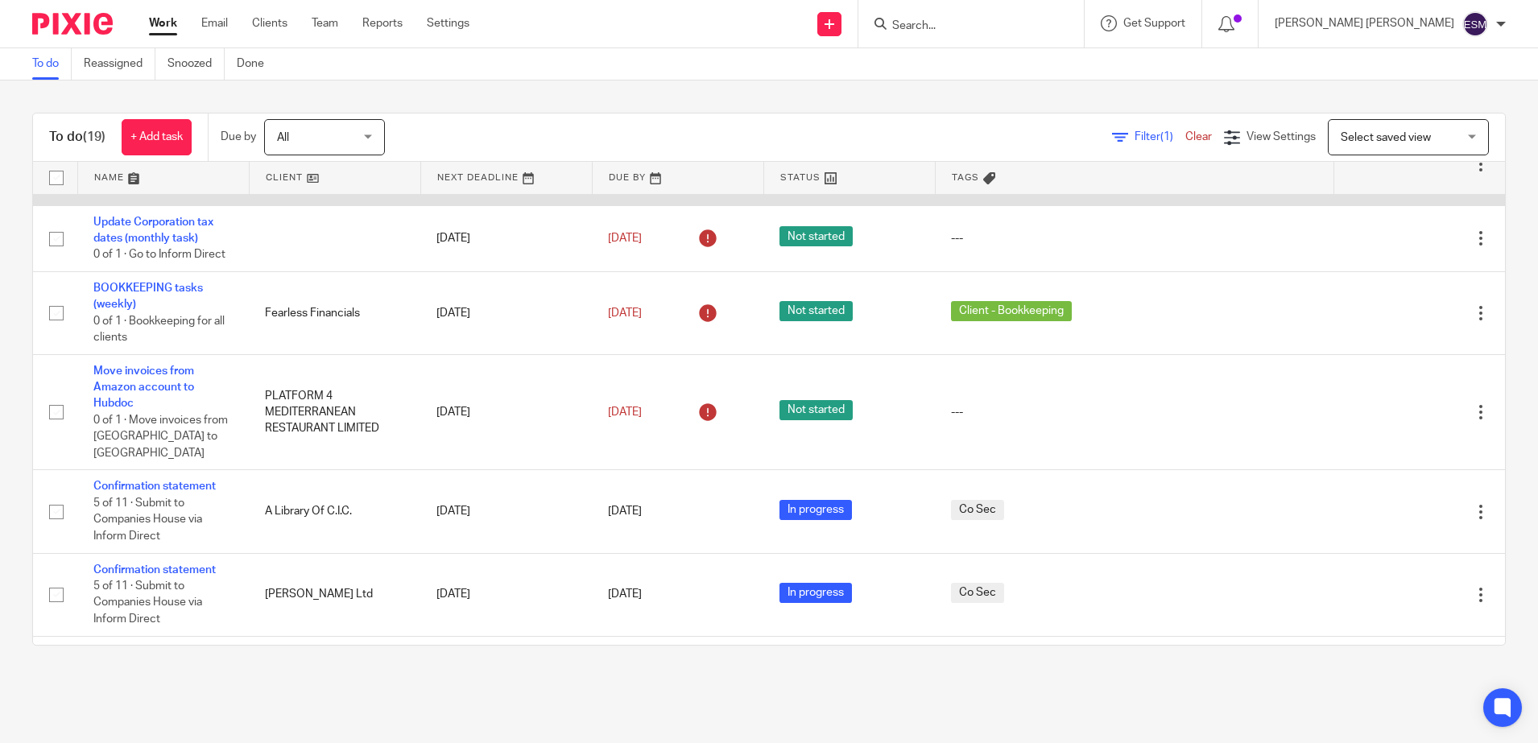
scroll to position [705, 0]
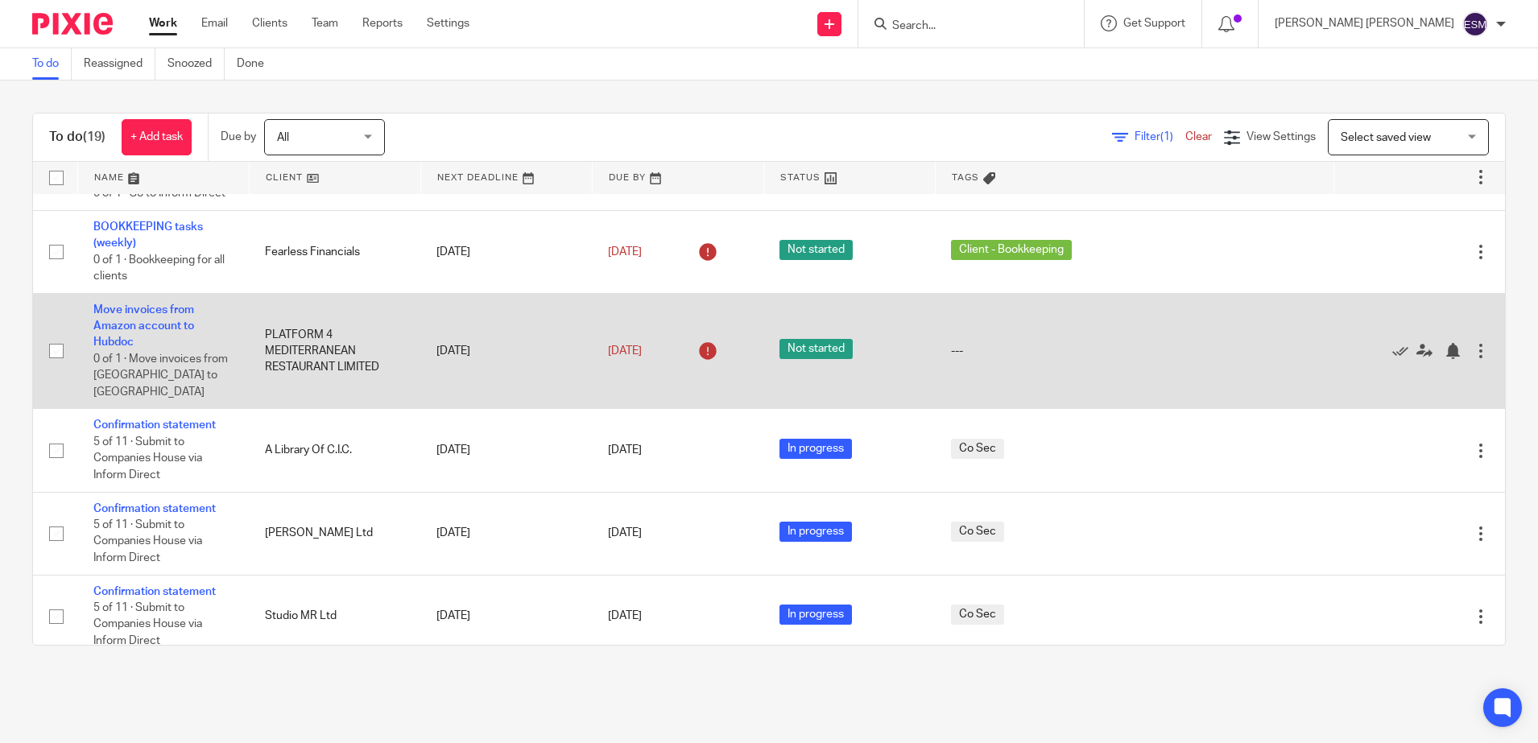
click at [159, 409] on td "Move invoices from Amazon account to Hubdoc 0 of 1 · Move invoices from Amazon …" at bounding box center [163, 351] width 172 height 116
click at [145, 409] on td "Move invoices from Amazon account to Hubdoc 0 of 1 · Move invoices from Amazon …" at bounding box center [163, 351] width 172 height 116
click at [133, 349] on link "Move invoices from Amazon account to Hubdoc" at bounding box center [143, 326] width 101 height 44
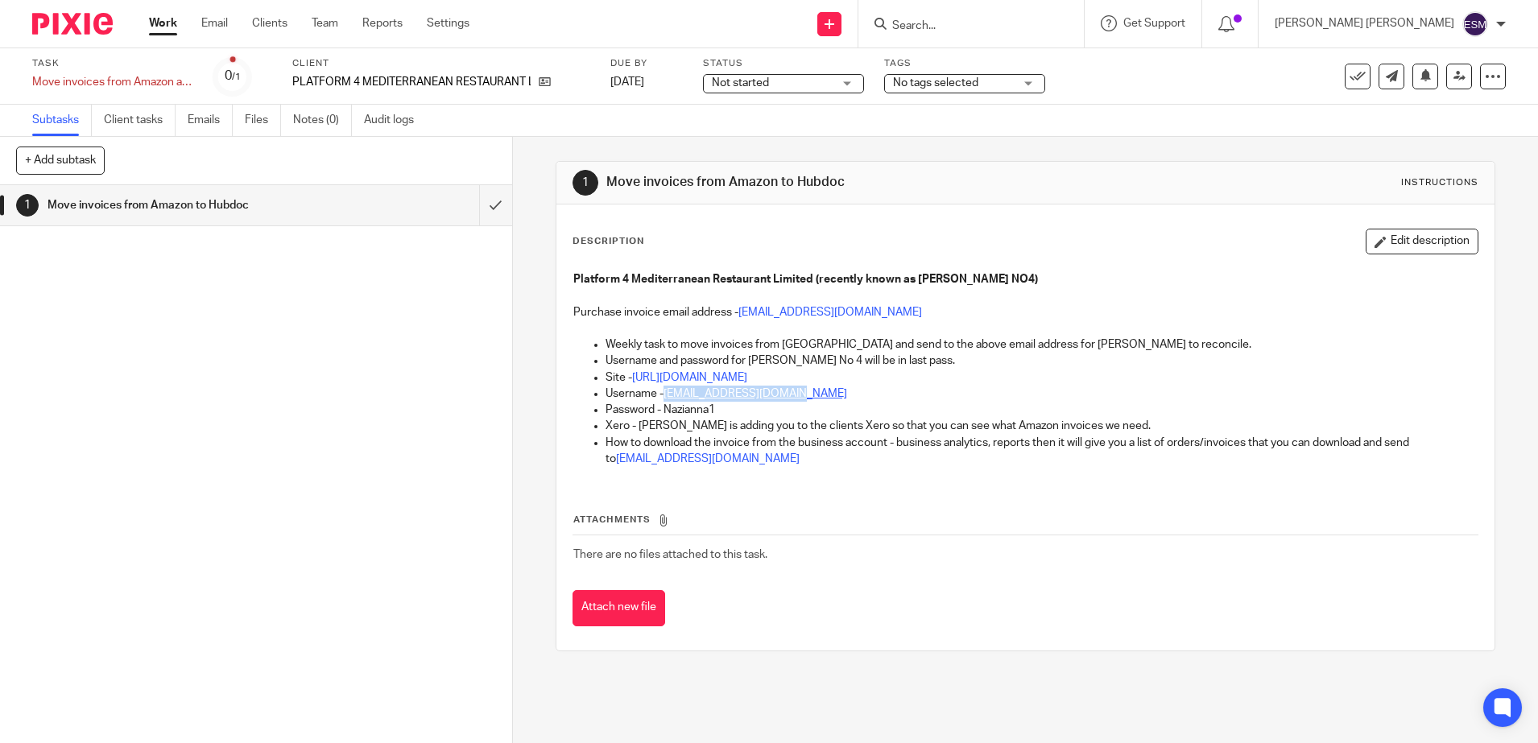
drag, startPoint x: 826, startPoint y: 395, endPoint x: 662, endPoint y: 389, distance: 164.4
click at [662, 389] on p "Username - peronnumber4@gmail.com" at bounding box center [1042, 394] width 872 height 16
copy link "peronnumber4@gmail.com"
click at [664, 393] on link "peronnumber4@gmail.com" at bounding box center [756, 393] width 184 height 11
click at [814, 395] on p "Username - peronnumber4@gmail.com" at bounding box center [1042, 394] width 872 height 16
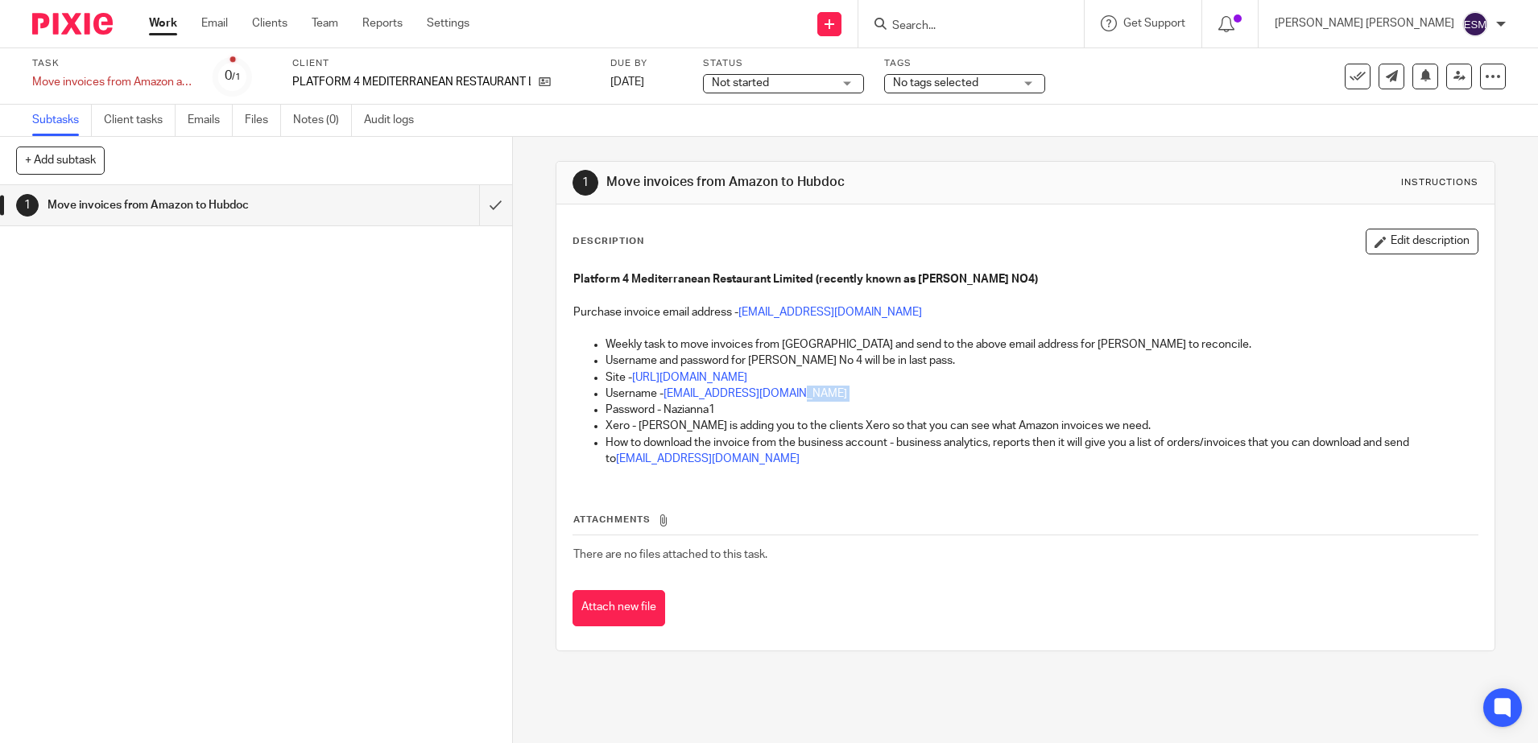
click at [809, 395] on p "Username - peronnumber4@gmail.com" at bounding box center [1042, 394] width 872 height 16
drag, startPoint x: 807, startPoint y: 395, endPoint x: 715, endPoint y: 392, distance: 91.9
click at [715, 392] on p "Username - peronnumber4@gmail.com" at bounding box center [1042, 394] width 872 height 16
click at [815, 402] on p "Password - Nazianna1" at bounding box center [1042, 410] width 872 height 16
click at [831, 395] on p "Username - peronnumber4@gmail.com" at bounding box center [1042, 394] width 872 height 16
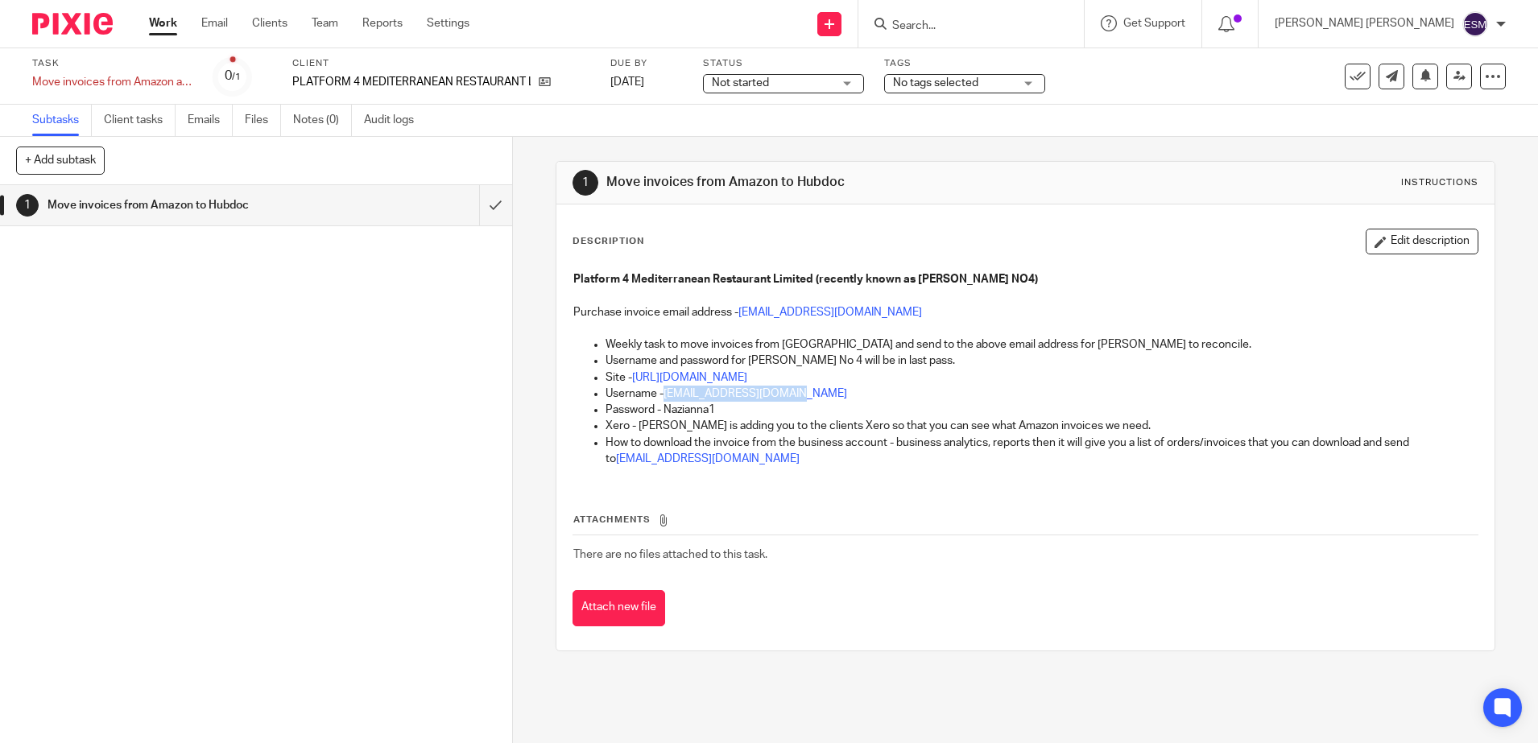
drag, startPoint x: 815, startPoint y: 395, endPoint x: 659, endPoint y: 391, distance: 156.3
click at [659, 391] on p "Username - peronnumber4@gmail.com" at bounding box center [1042, 394] width 872 height 16
copy p "peronnumber4@gmail.com"
click at [663, 74] on link "[DATE]" at bounding box center [647, 82] width 72 height 17
click at [114, 30] on link at bounding box center [74, 24] width 85 height 22
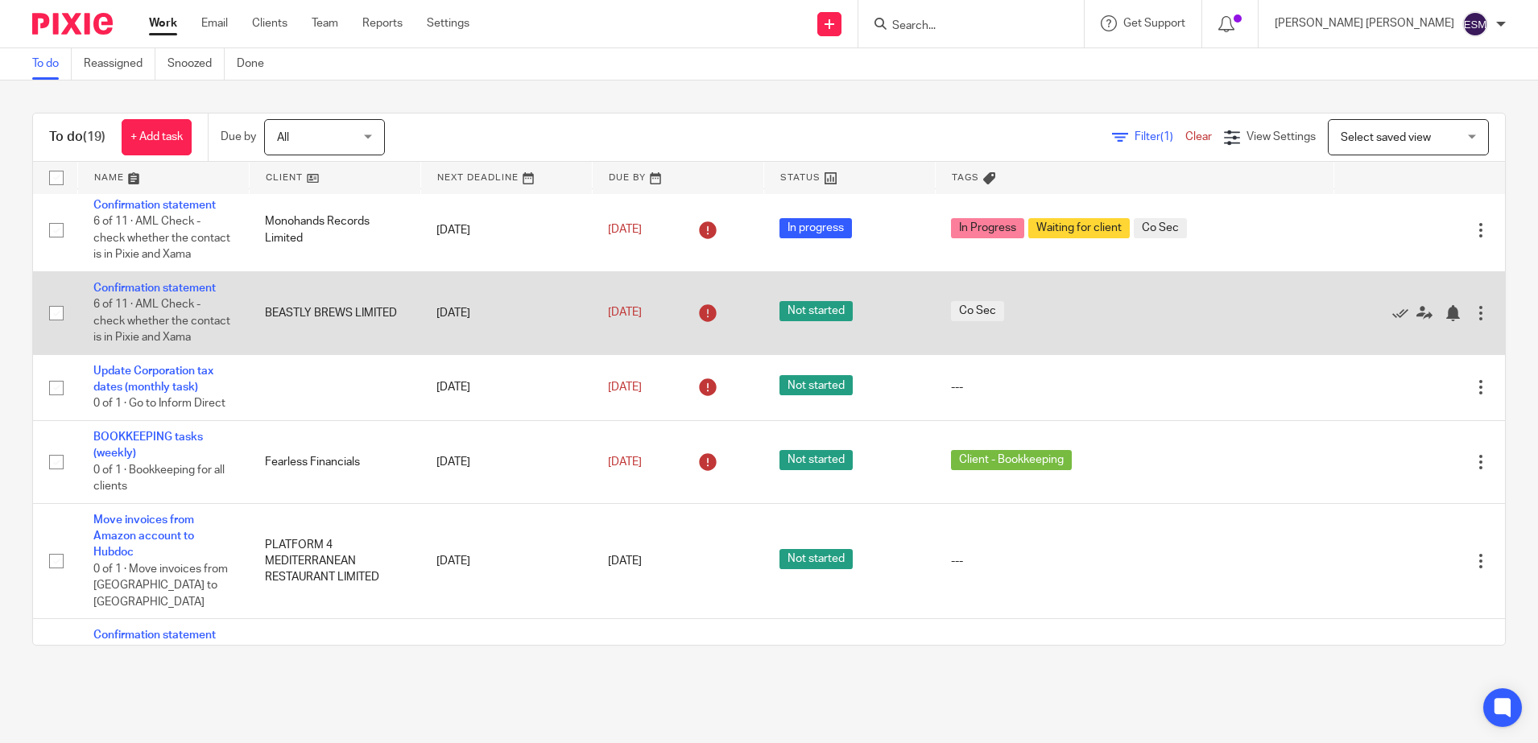
scroll to position [503, 0]
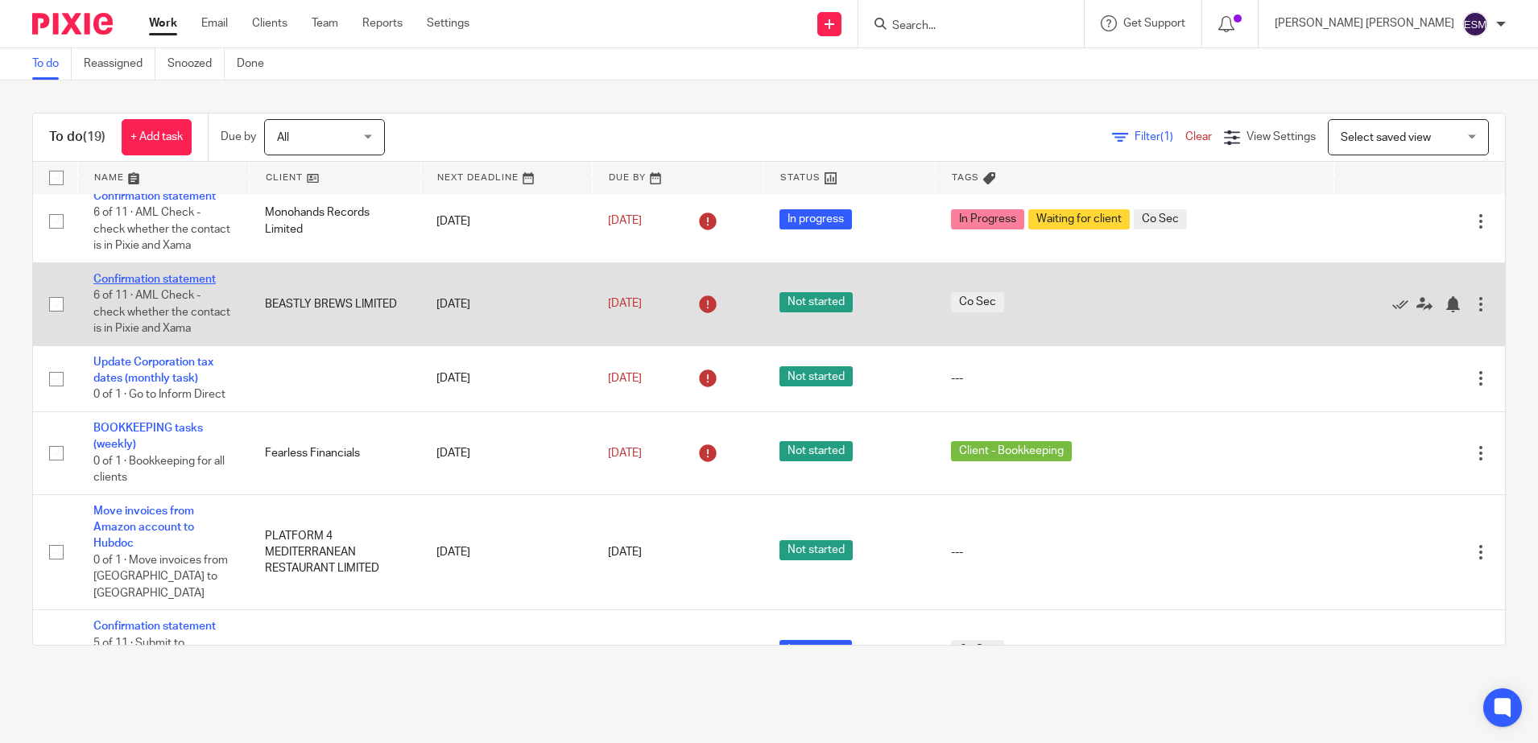
click at [186, 285] on link "Confirmation statement" at bounding box center [154, 279] width 122 height 11
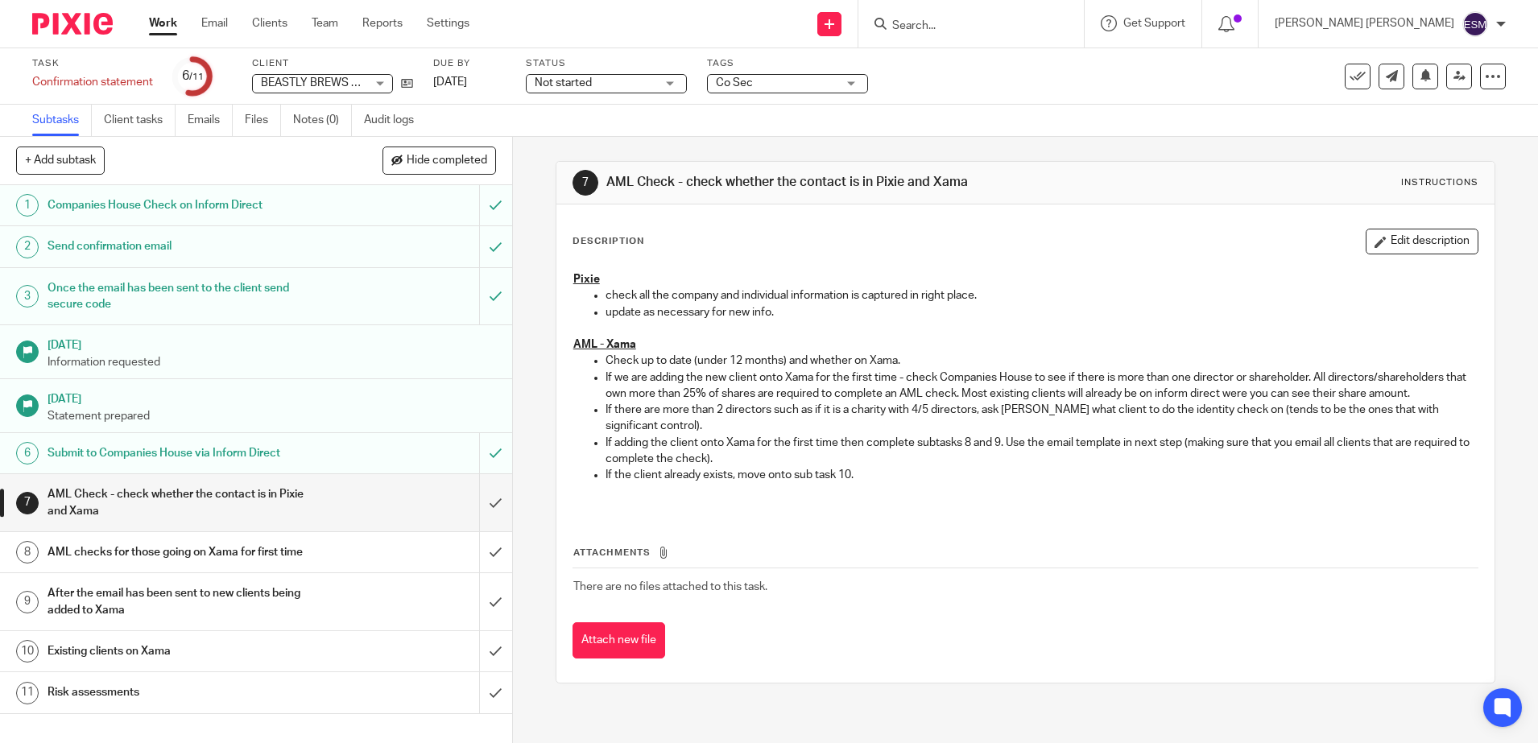
click at [677, 88] on div "Not started Not started" at bounding box center [606, 83] width 161 height 19
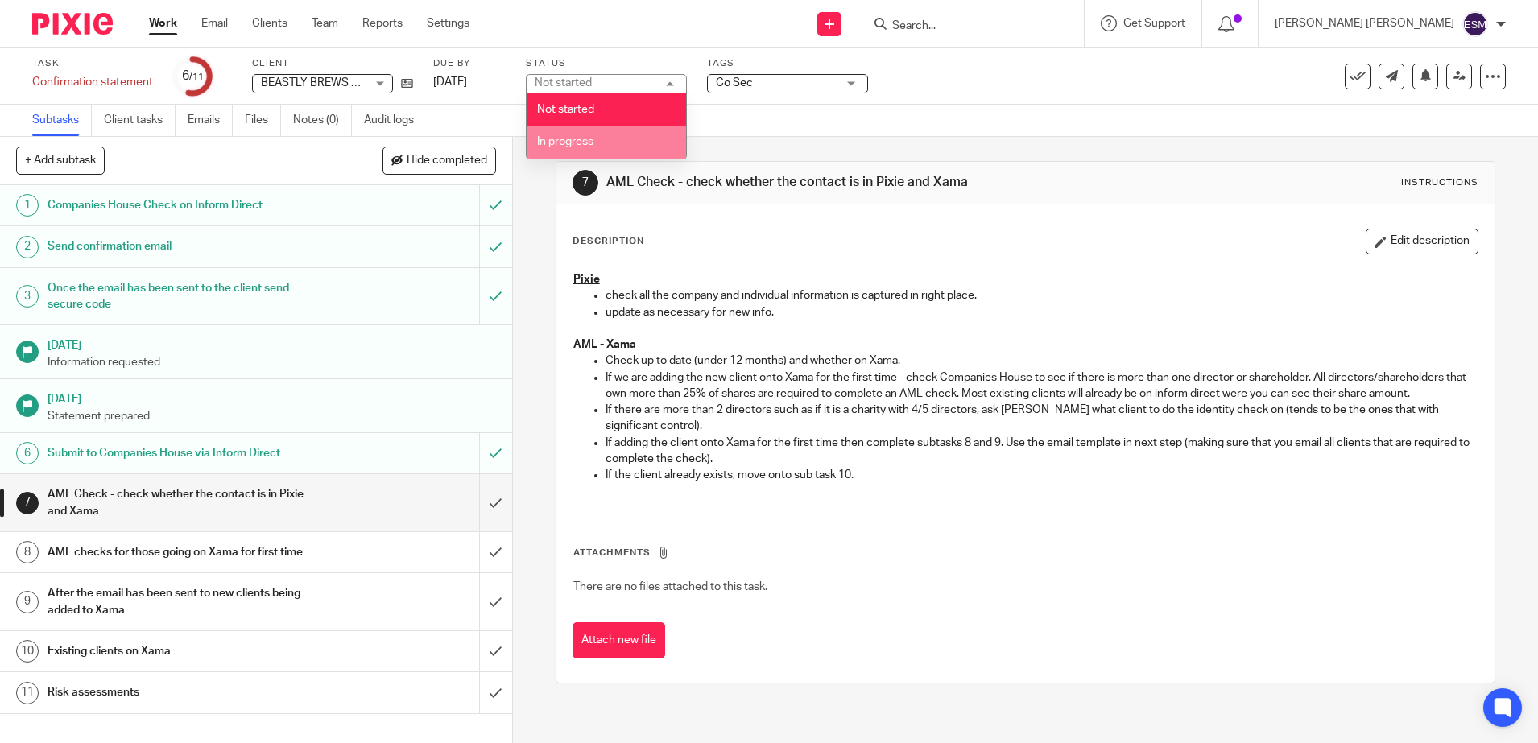
click at [621, 143] on li "In progress" at bounding box center [606, 142] width 159 height 33
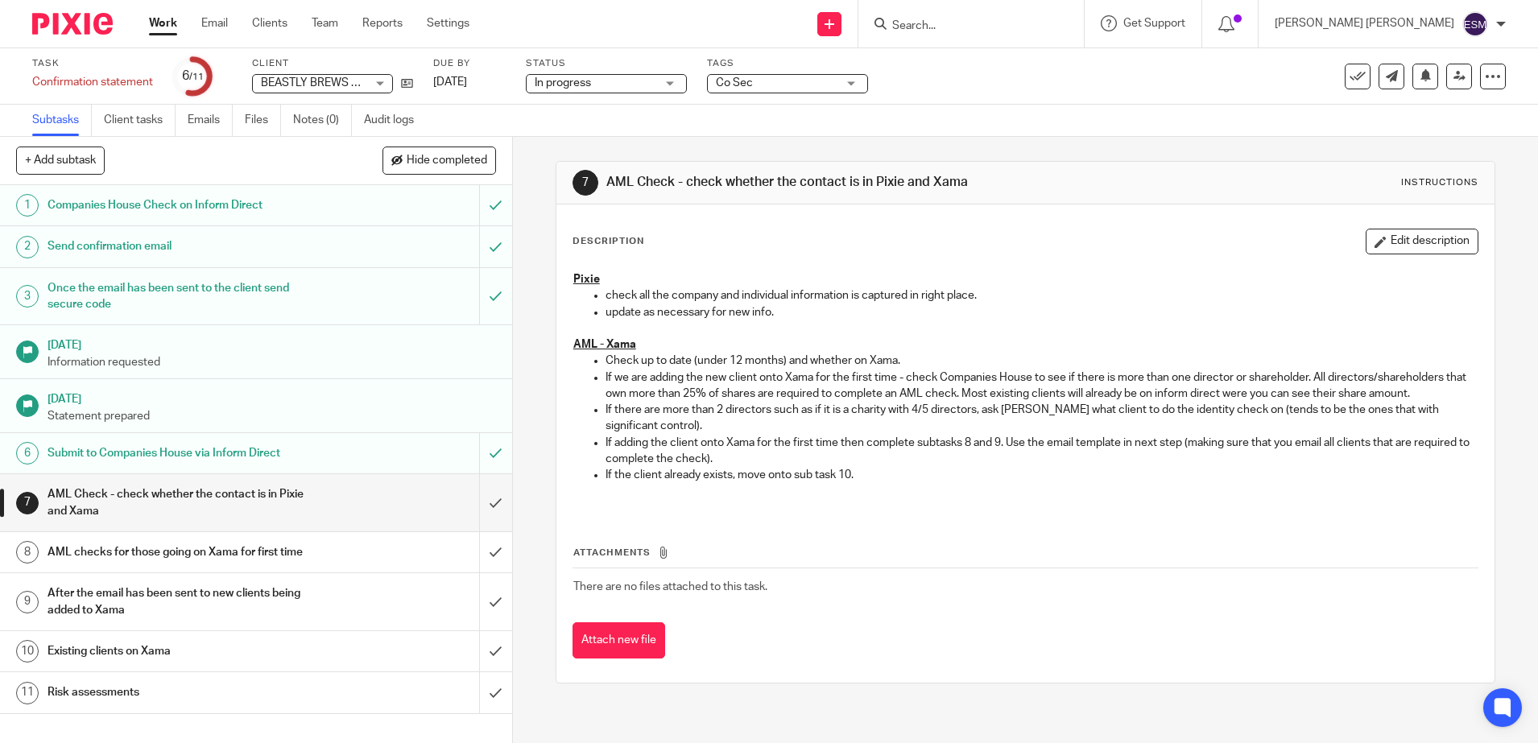
click at [845, 86] on div "Co Sec" at bounding box center [787, 83] width 161 height 19
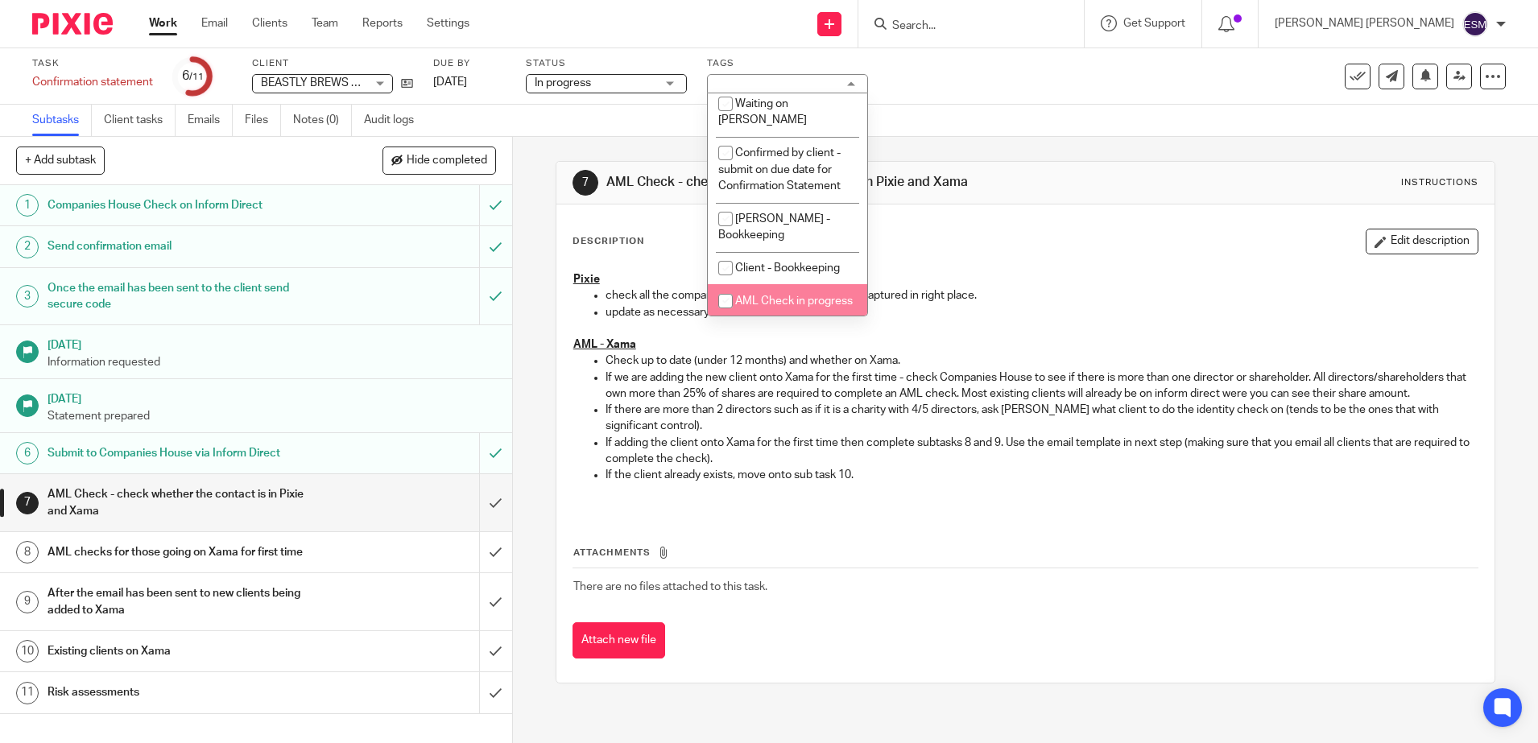
scroll to position [464, 0]
click at [776, 284] on li "AML Check in progress" at bounding box center [787, 300] width 159 height 33
checkbox input "true"
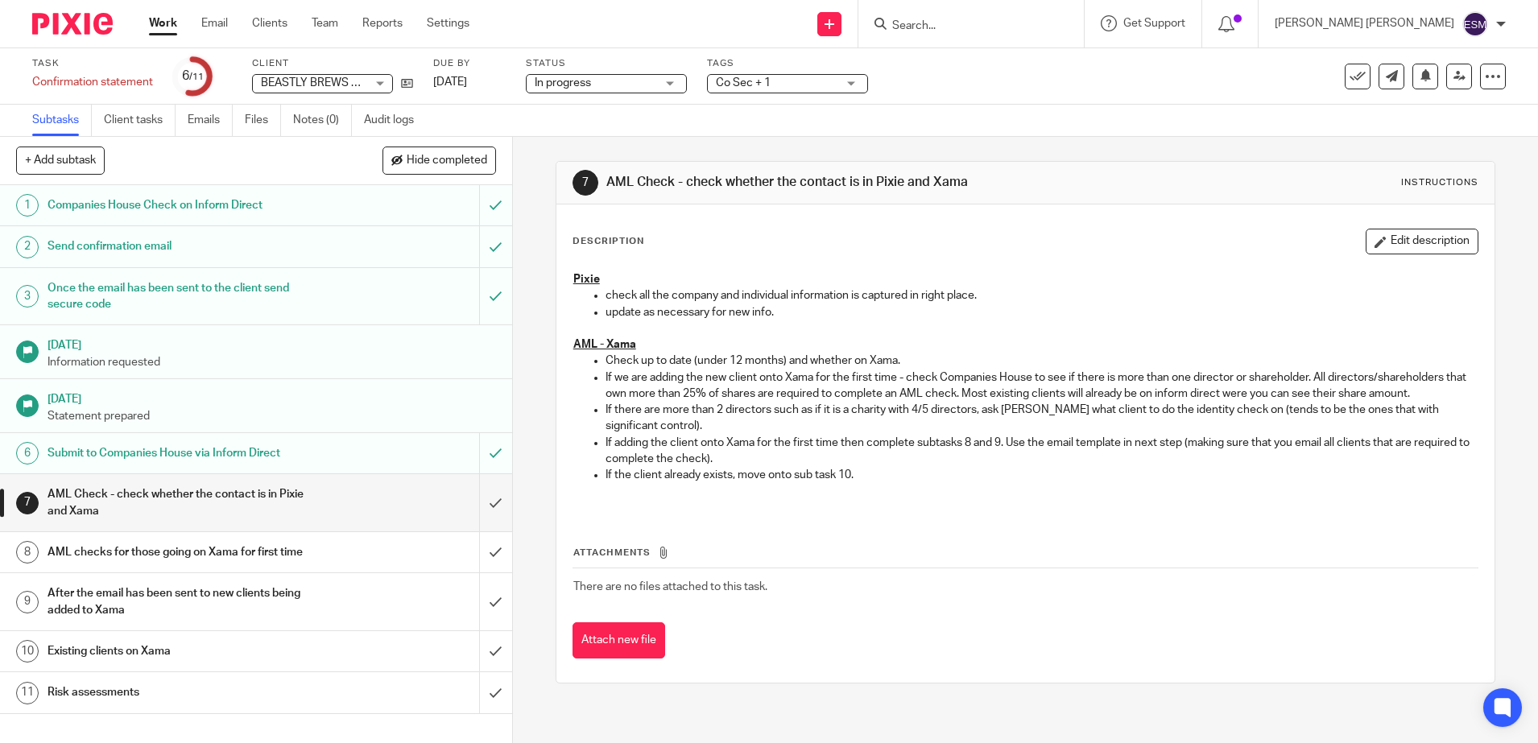
click at [102, 23] on img at bounding box center [72, 24] width 81 height 22
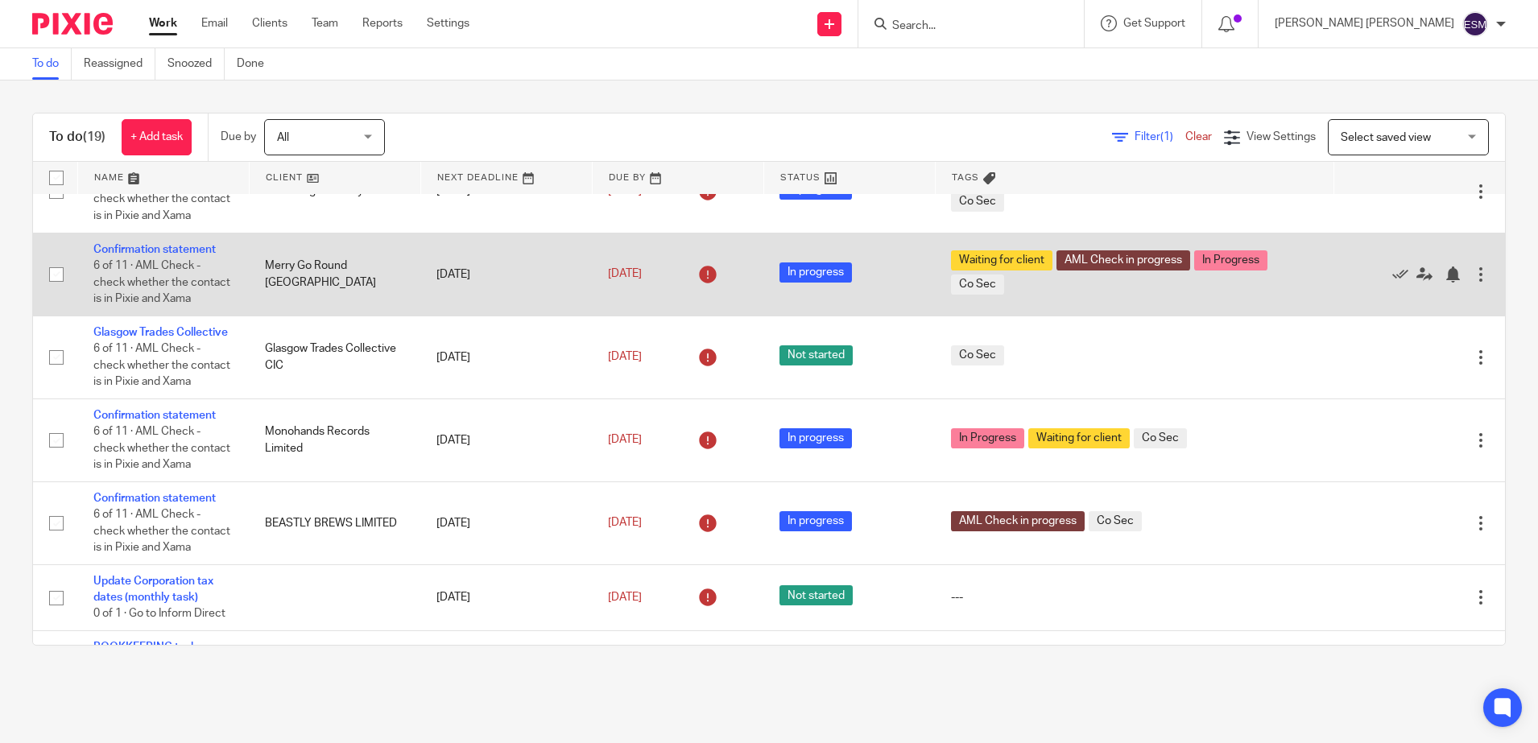
scroll to position [302, 0]
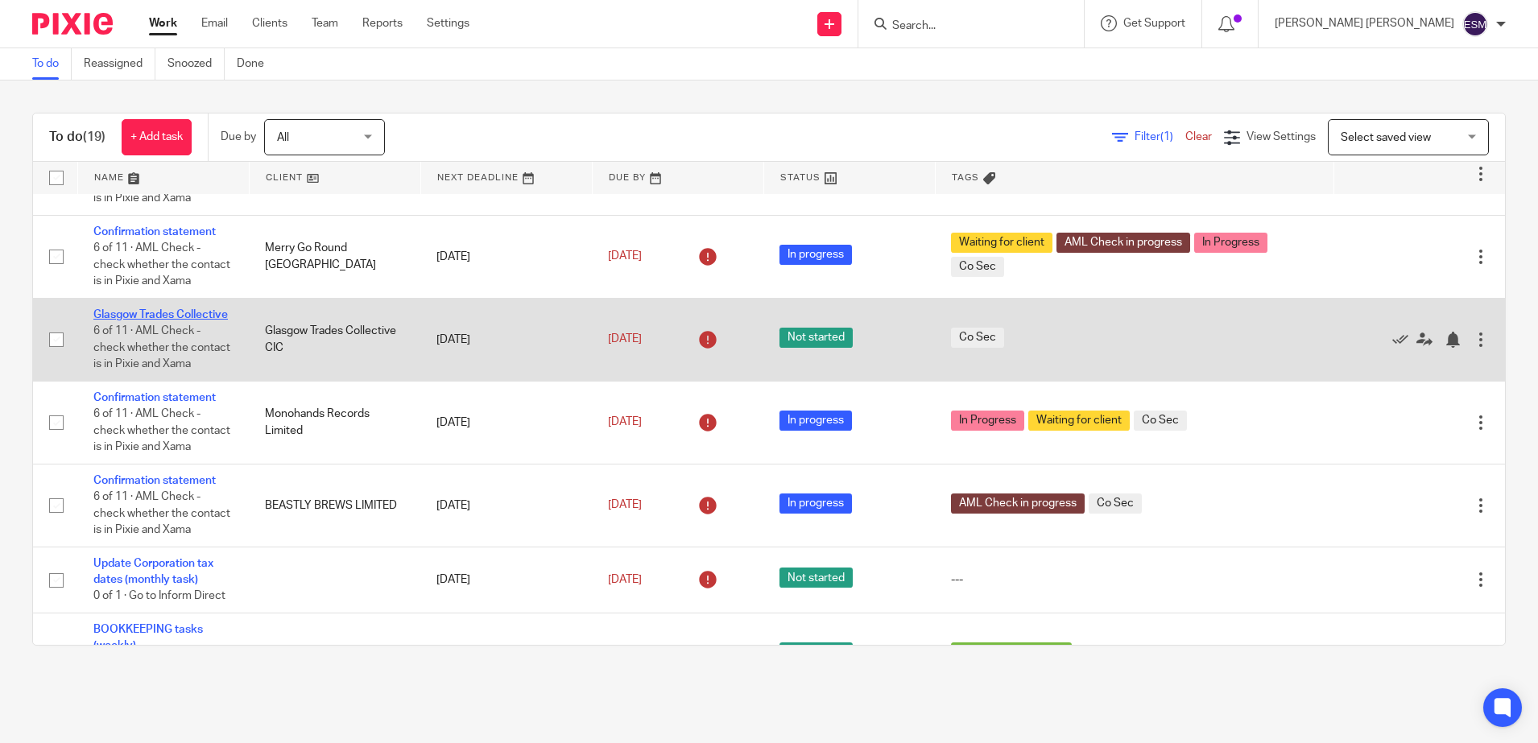
click at [130, 321] on link "Glasgow Trades Collective" at bounding box center [160, 314] width 135 height 11
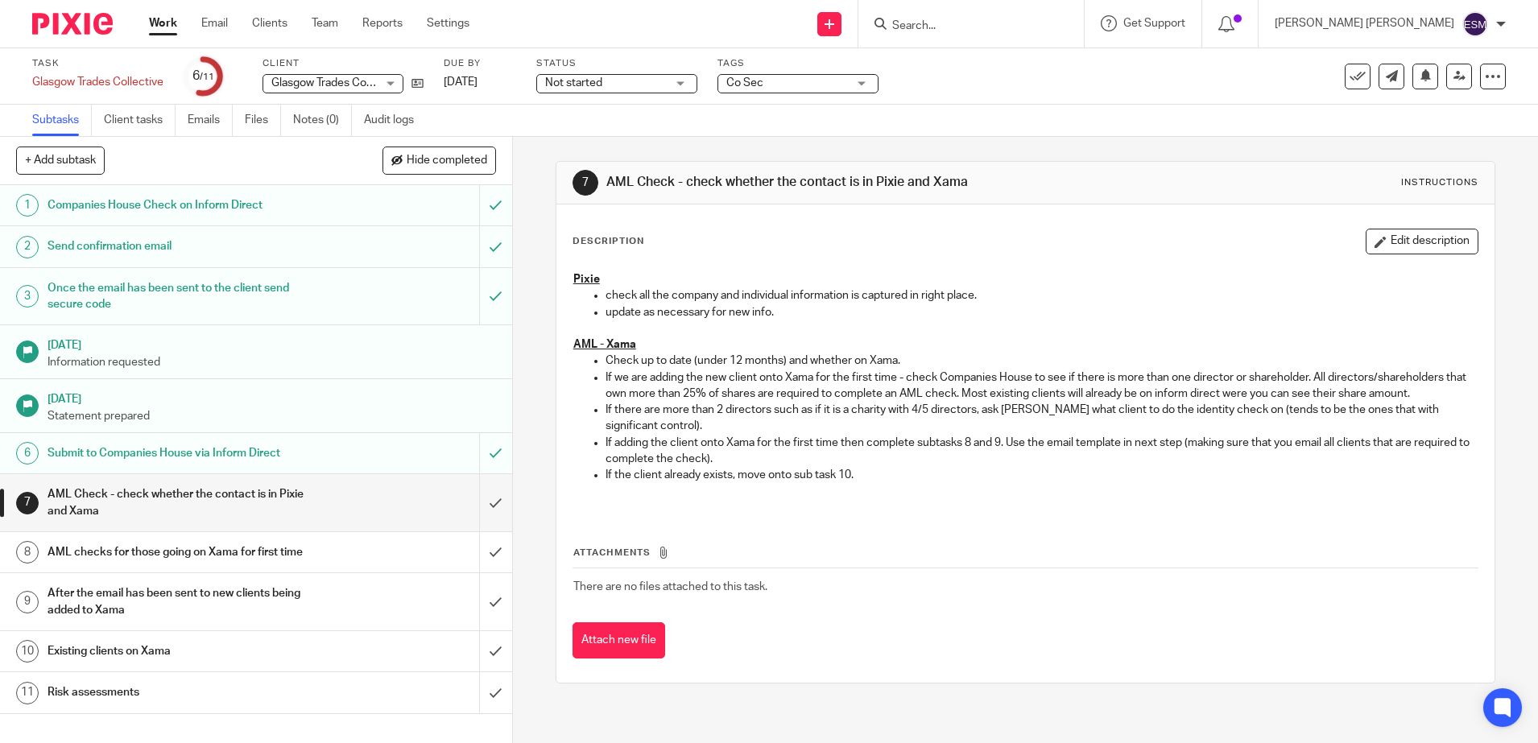
click at [687, 90] on div "Not started Not started" at bounding box center [616, 83] width 161 height 19
click at [588, 136] on span "In progress" at bounding box center [578, 141] width 56 height 11
click at [802, 85] on span "Co Sec" at bounding box center [787, 83] width 121 height 17
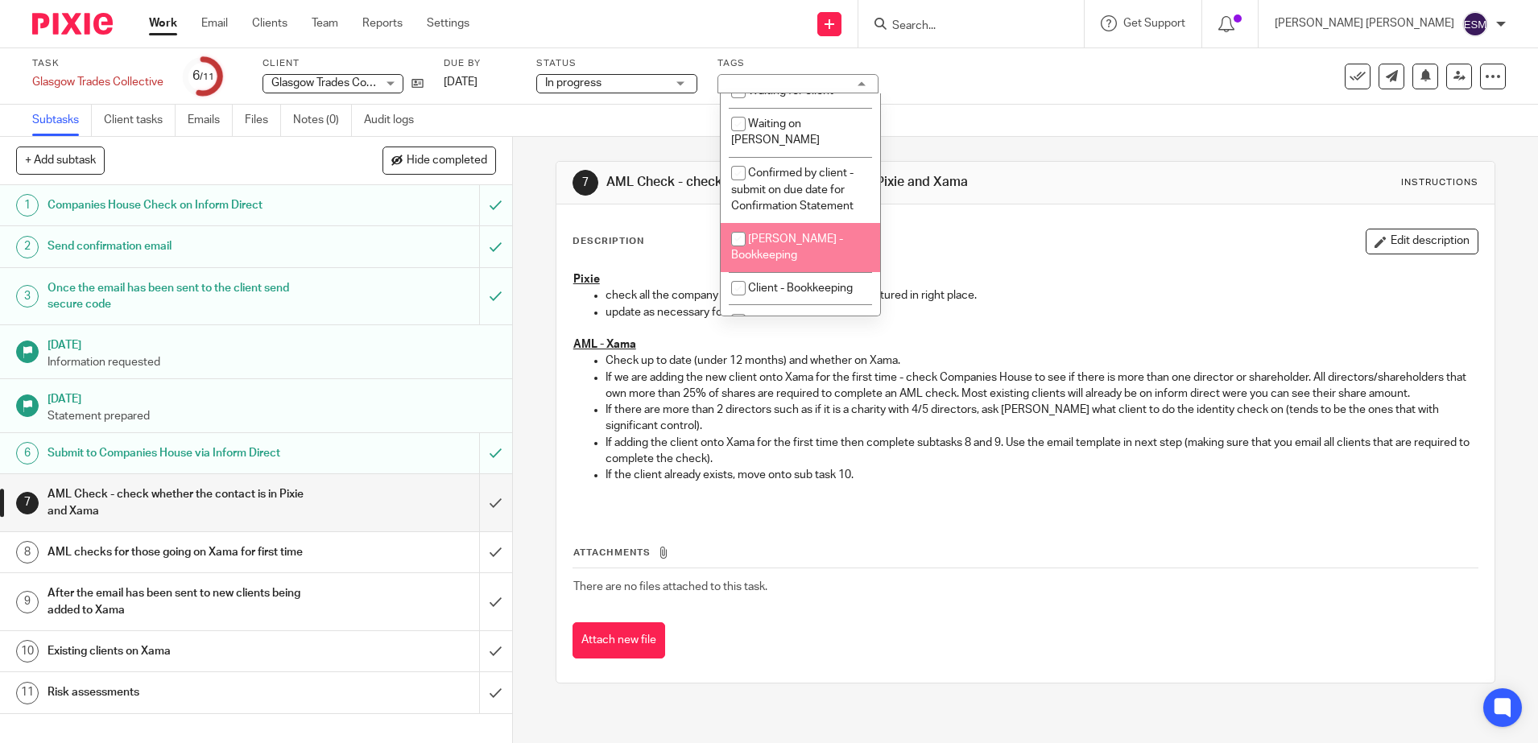
scroll to position [464, 0]
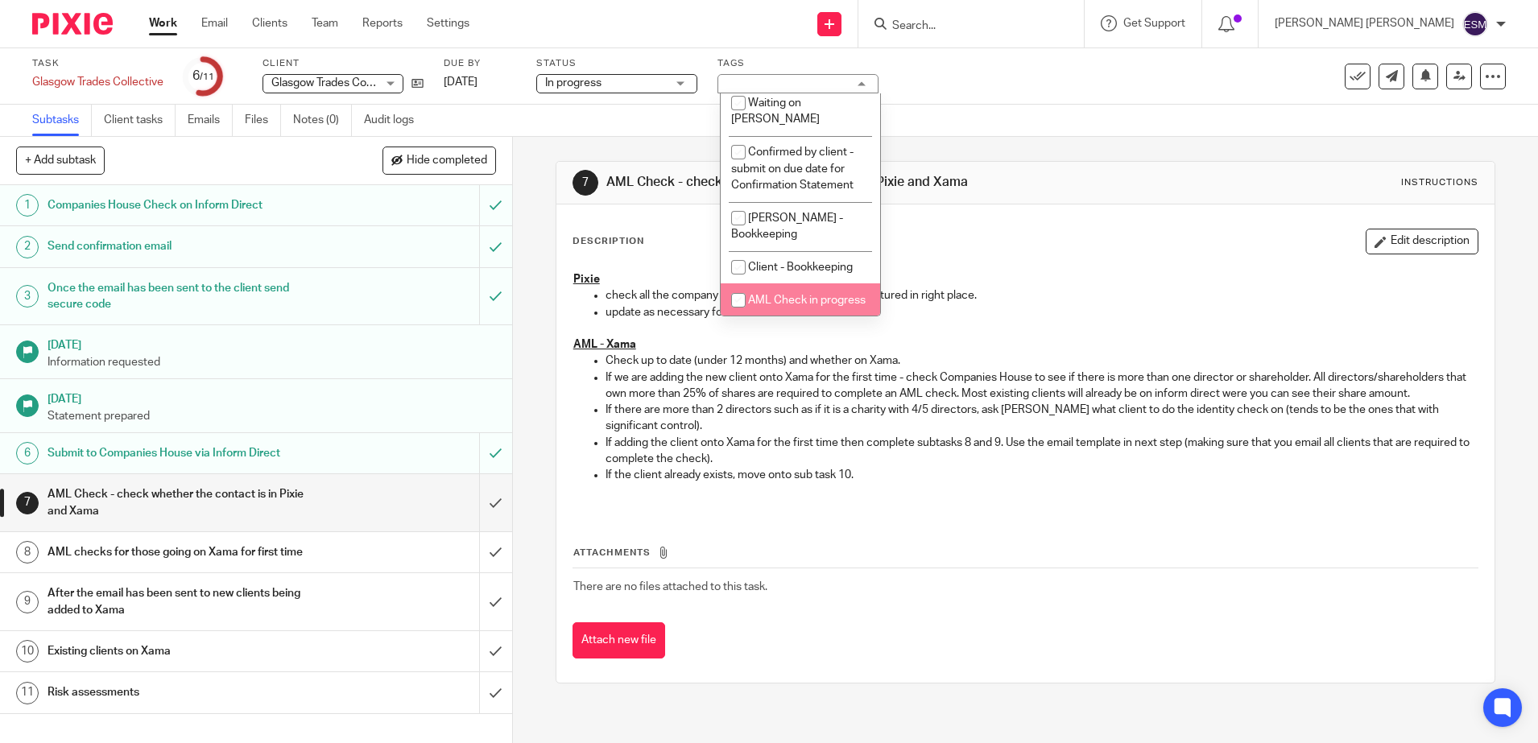
click at [776, 296] on li "AML Check in progress" at bounding box center [800, 300] width 159 height 33
checkbox input "true"
click at [82, 32] on img at bounding box center [72, 24] width 81 height 22
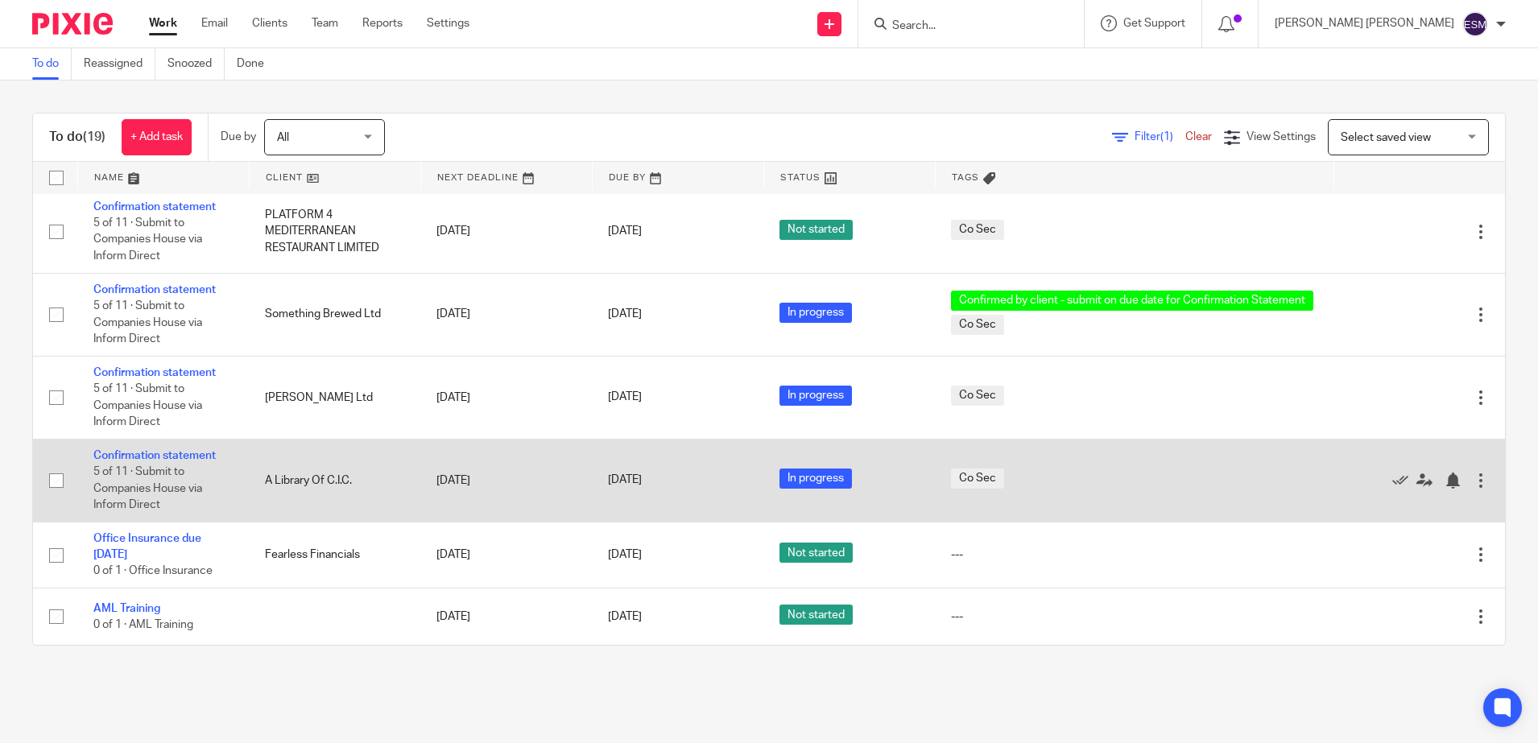
scroll to position [1223, 0]
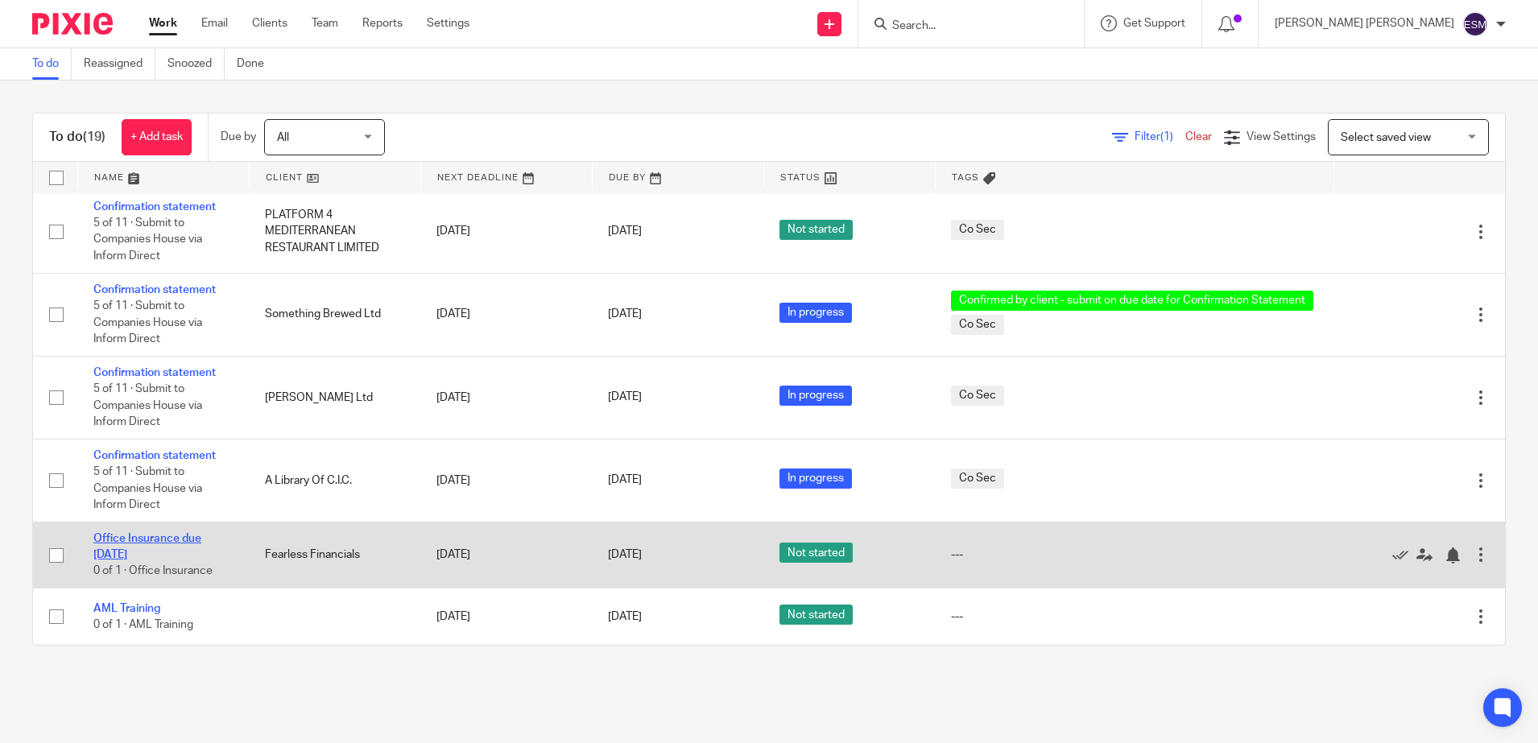
click at [146, 533] on link "Office Insurance due [DATE]" at bounding box center [147, 546] width 108 height 27
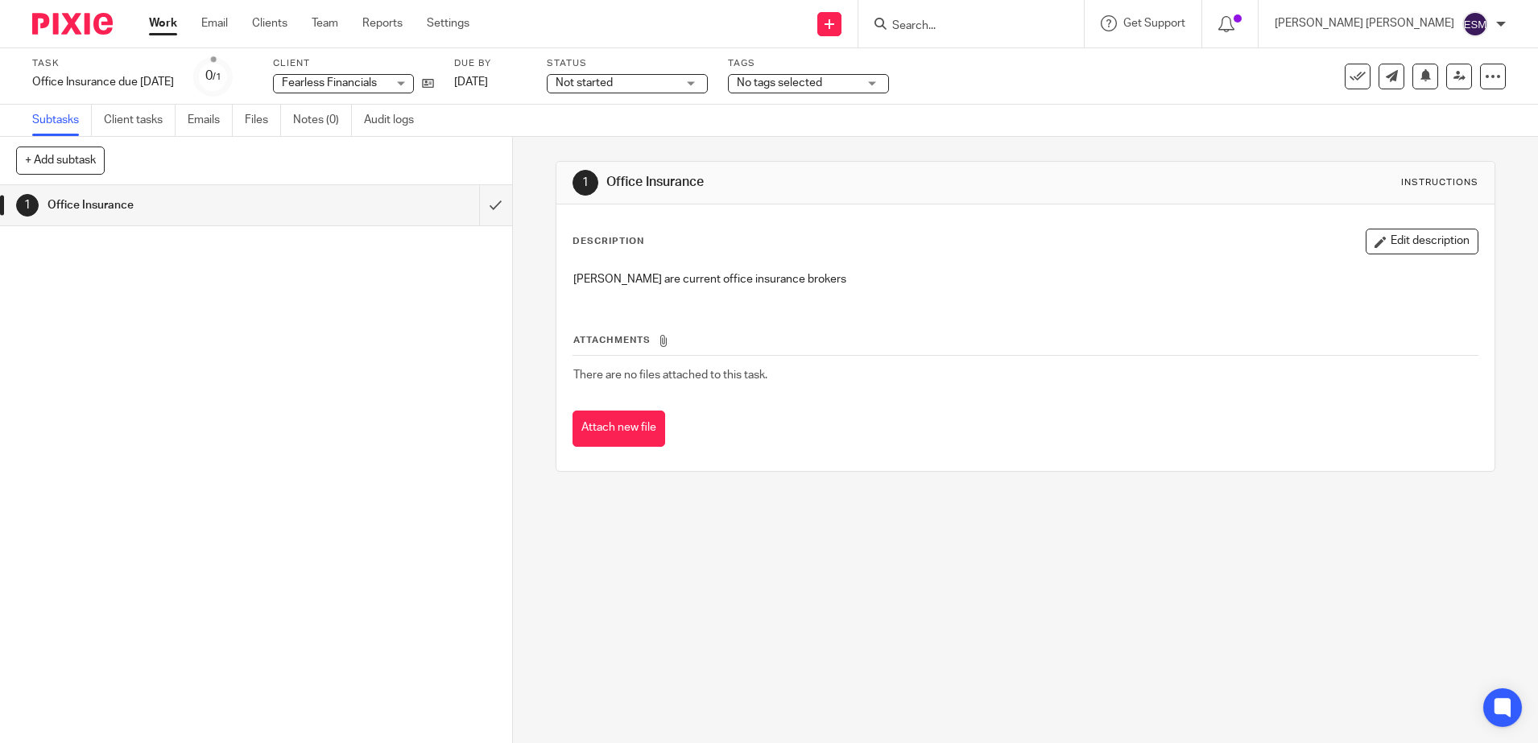
click at [677, 83] on span "Not started" at bounding box center [616, 83] width 121 height 17
click at [614, 136] on span "In progress" at bounding box center [592, 141] width 56 height 11
click at [72, 29] on img at bounding box center [72, 24] width 81 height 22
